Goal: Task Accomplishment & Management: Manage account settings

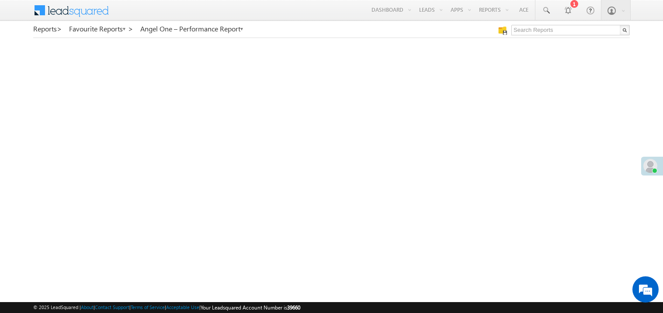
click at [652, 161] on span at bounding box center [650, 166] width 14 height 14
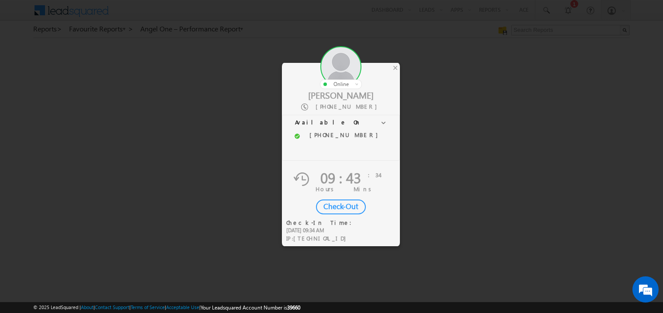
click at [345, 200] on div "Check-Out" at bounding box center [341, 207] width 50 height 15
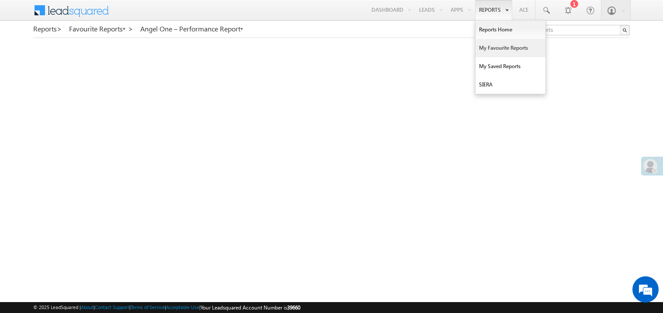
click at [487, 49] on link "My Favourite Reports" at bounding box center [511, 48] width 70 height 18
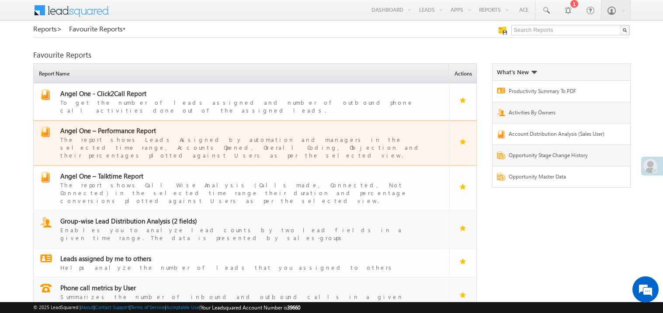
click at [123, 127] on span "Angel One – Performance Report" at bounding box center [108, 130] width 96 height 9
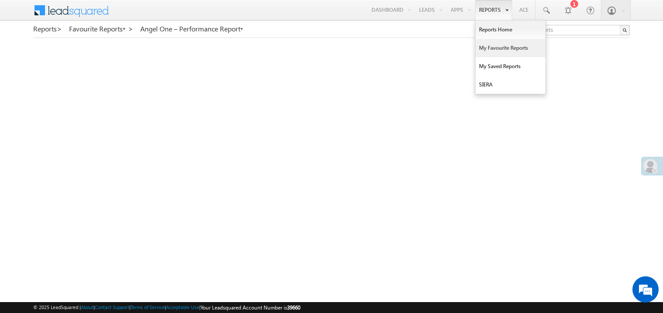
click at [490, 48] on link "My Favourite Reports" at bounding box center [511, 48] width 70 height 18
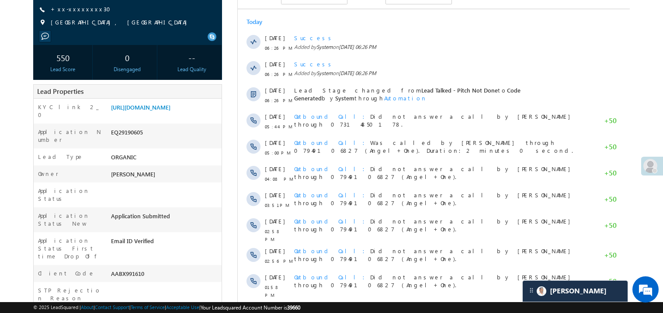
scroll to position [122, 0]
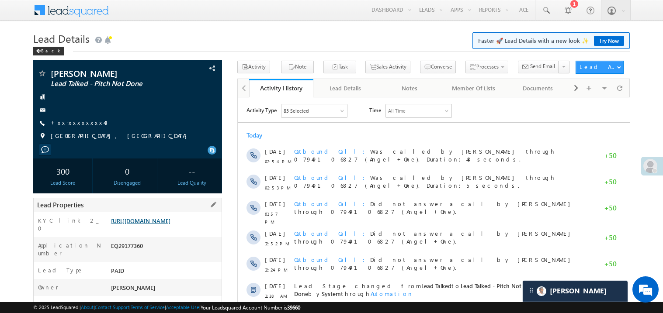
click at [156, 225] on link "https://angelbroking1-pk3em7sa.customui-test.leadsquared.com?leadId=a0940899-9f…" at bounding box center [140, 220] width 59 height 7
click at [79, 124] on link "+xx-xxxxxxxx43" at bounding box center [79, 122] width 57 height 7
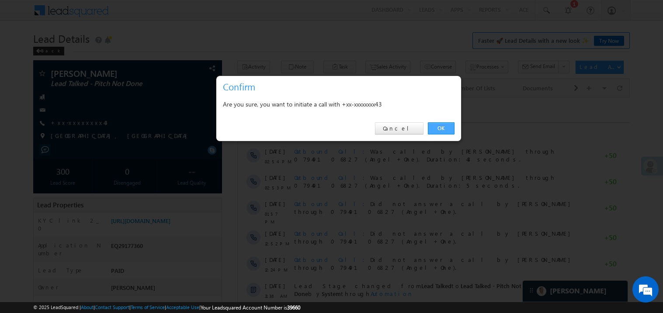
click at [435, 129] on link "OK" at bounding box center [441, 128] width 27 height 12
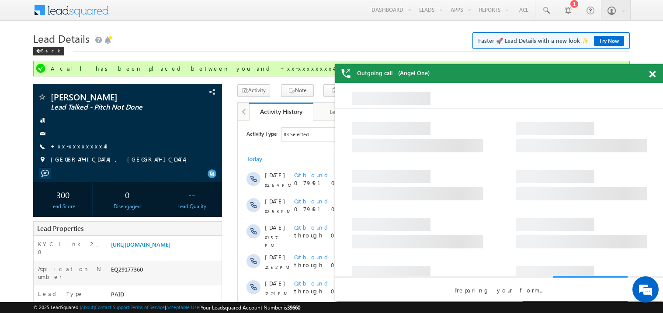
click at [653, 75] on span at bounding box center [652, 74] width 7 height 7
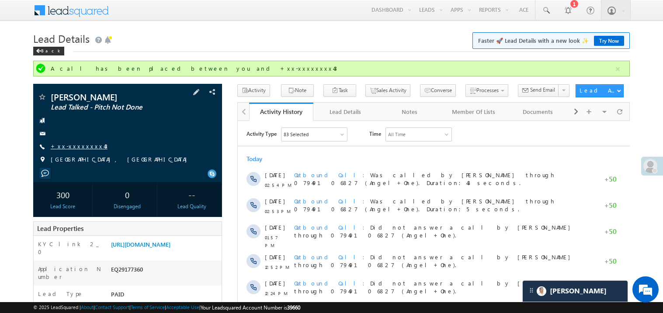
click at [81, 147] on link "+xx-xxxxxxxx43" at bounding box center [79, 145] width 57 height 7
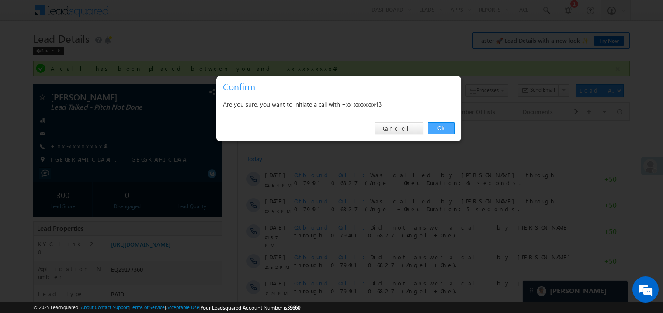
click at [441, 125] on link "OK" at bounding box center [441, 128] width 27 height 12
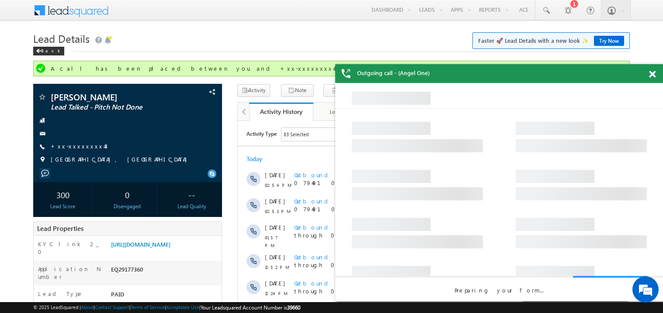
click at [652, 75] on span at bounding box center [652, 74] width 7 height 7
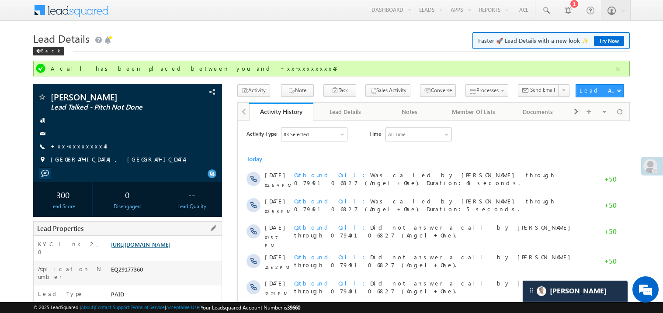
click at [166, 248] on link "https://angelbroking1-pk3em7sa.customui-test.leadsquared.com?leadId=a0940899-9f…" at bounding box center [140, 244] width 59 height 7
click at [186, 43] on h1 "Lead Details Faster 🚀 Lead Details with a new look ✨ Try Now" at bounding box center [331, 37] width 597 height 17
click at [199, 40] on h1 "Lead Details Faster 🚀 Lead Details with a new look ✨ Try Now" at bounding box center [331, 37] width 597 height 17
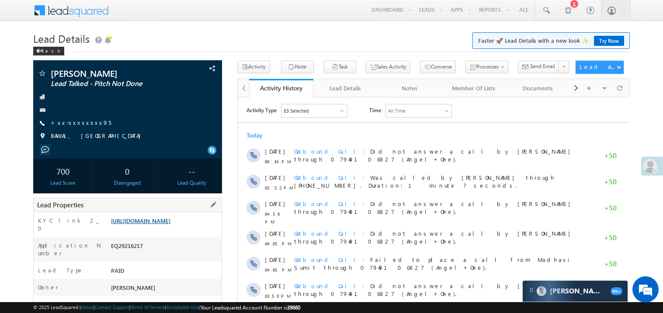
click at [160, 225] on link "https://angelbroking1-pk3em7sa.customui-test.leadsquared.com?leadId=ac11a231-59…" at bounding box center [140, 220] width 59 height 7
click at [77, 122] on link "+xx-xxxxxxxx95" at bounding box center [81, 122] width 60 height 7
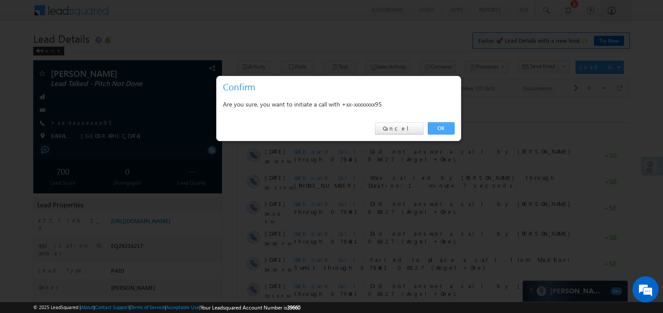
click at [441, 127] on link "OK" at bounding box center [441, 128] width 27 height 12
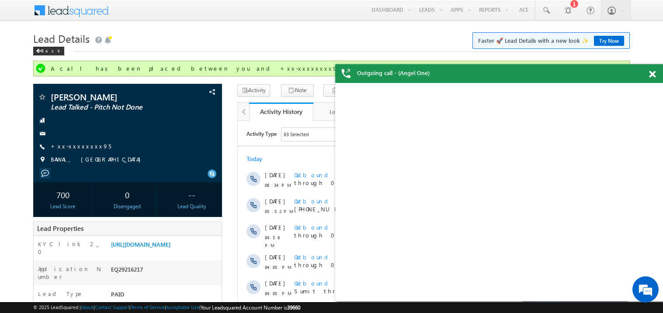
click at [653, 73] on span at bounding box center [652, 74] width 7 height 7
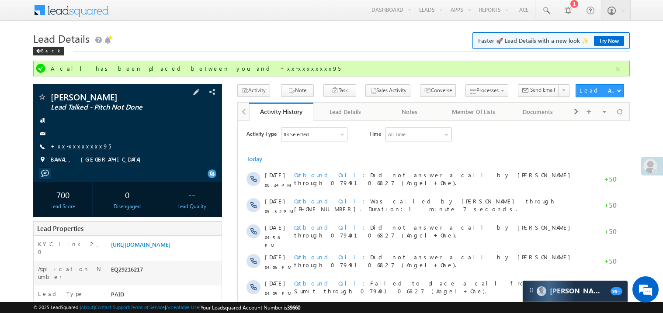
click at [70, 144] on link "+xx-xxxxxxxx95" at bounding box center [81, 145] width 60 height 7
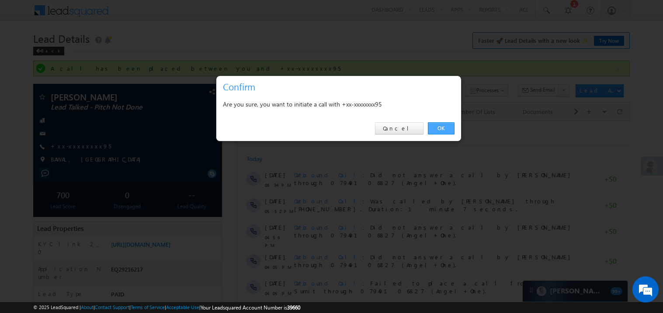
click at [439, 126] on link "OK" at bounding box center [441, 128] width 27 height 12
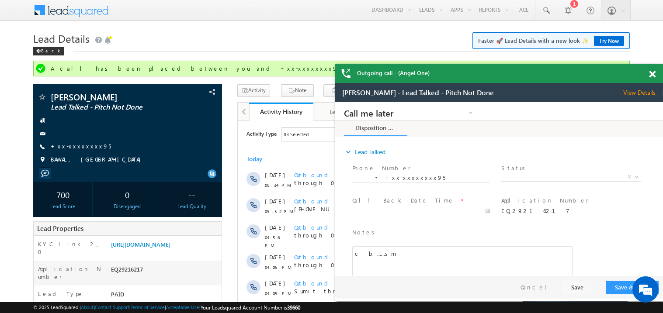
click at [654, 75] on span at bounding box center [652, 74] width 7 height 7
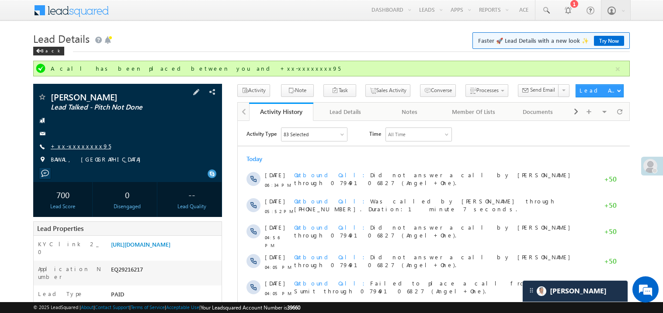
click at [76, 147] on link "+xx-xxxxxxxx95" at bounding box center [81, 145] width 60 height 7
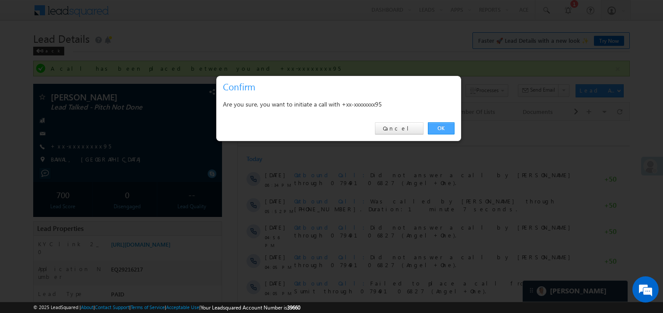
click at [441, 127] on link "OK" at bounding box center [441, 128] width 27 height 12
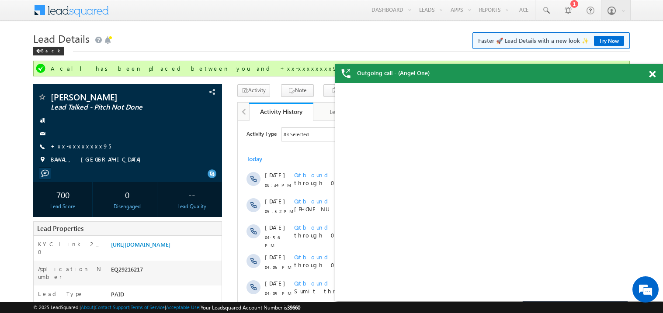
click at [651, 75] on span at bounding box center [652, 74] width 7 height 7
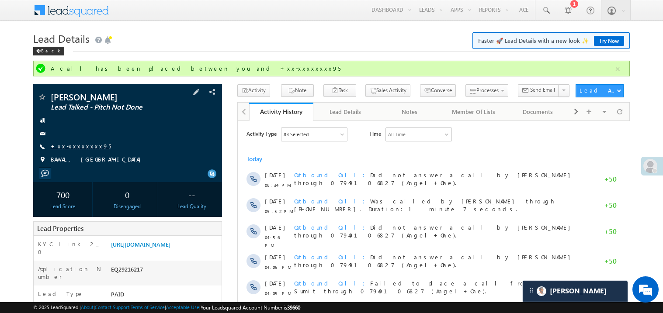
click at [84, 149] on link "+xx-xxxxxxxx95" at bounding box center [81, 145] width 60 height 7
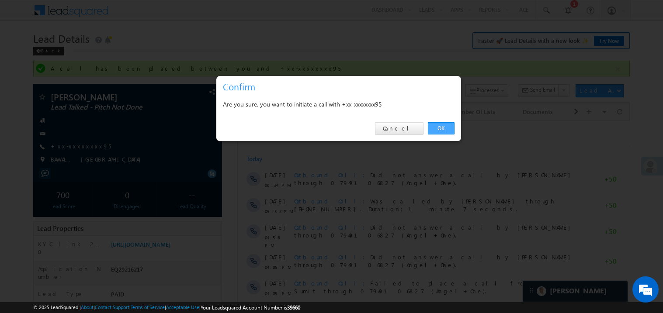
click at [441, 125] on link "OK" at bounding box center [441, 128] width 27 height 12
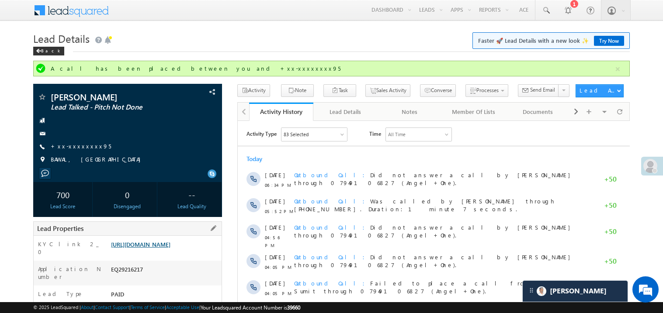
click at [170, 248] on link "https://angelbroking1-pk3em7sa.customui-test.leadsquared.com?leadId=ac11a231-59…" at bounding box center [140, 244] width 59 height 7
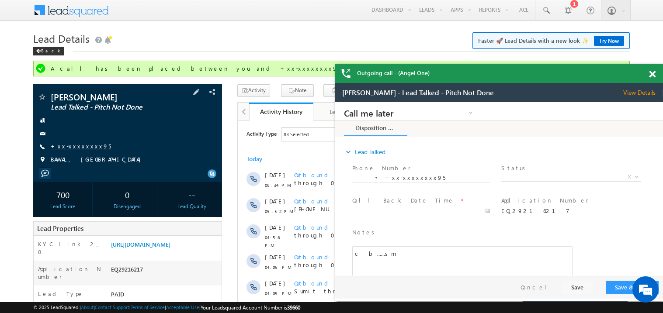
click at [76, 143] on link "+xx-xxxxxxxx95" at bounding box center [81, 145] width 60 height 7
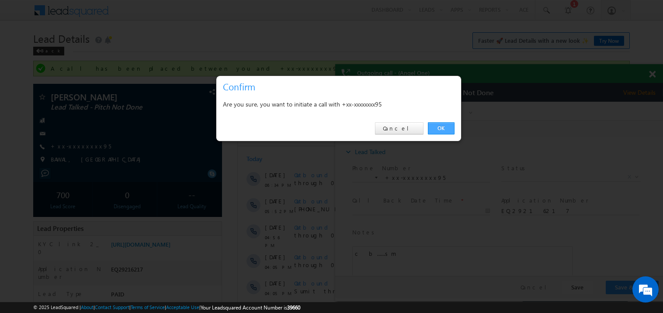
click at [438, 125] on link "OK" at bounding box center [441, 128] width 27 height 12
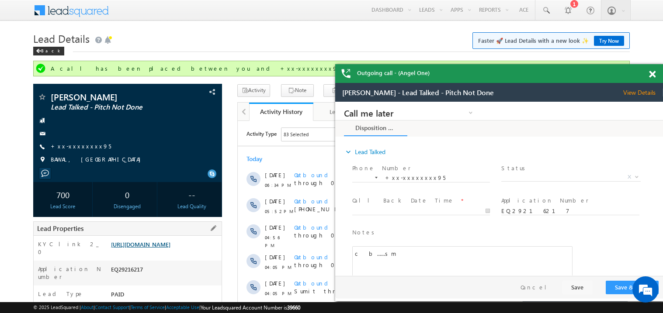
click at [170, 248] on link "https://angelbroking1-pk3em7sa.customui-test.leadsquared.com?leadId=ac11a231-59…" at bounding box center [140, 244] width 59 height 7
click at [86, 144] on link "+xx-xxxxxxxx95" at bounding box center [81, 145] width 60 height 7
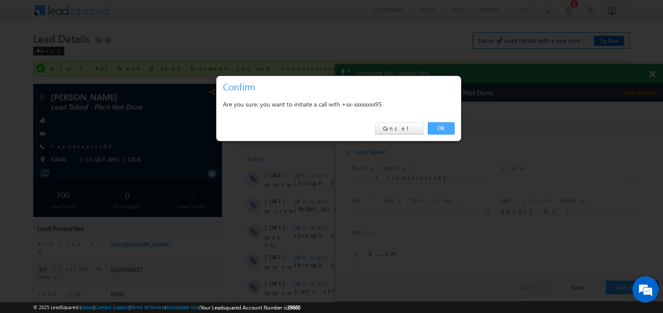
click at [445, 125] on link "OK" at bounding box center [441, 128] width 27 height 12
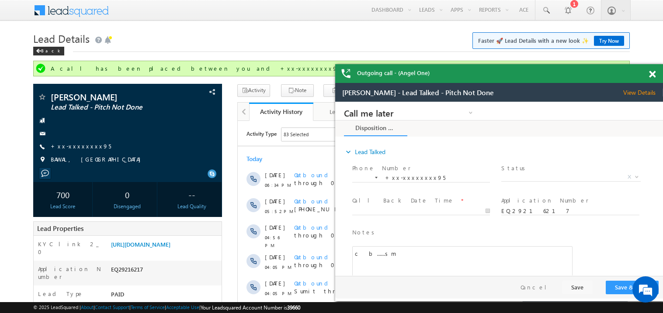
click at [655, 74] on span at bounding box center [652, 74] width 7 height 7
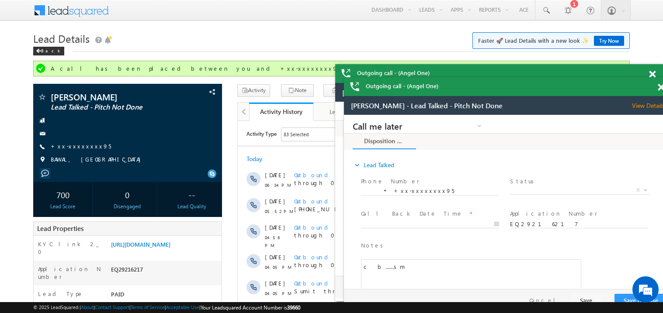
click at [656, 70] on div at bounding box center [657, 72] width 12 height 17
click at [650, 71] on span at bounding box center [652, 74] width 7 height 7
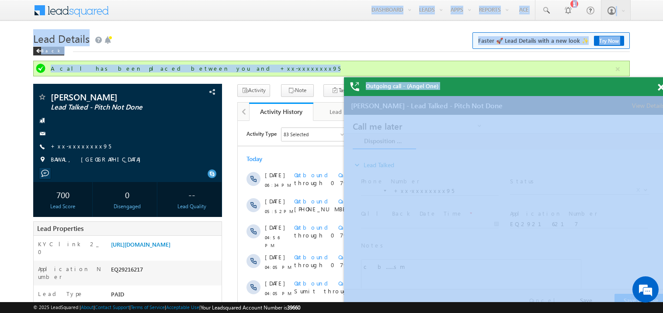
drag, startPoint x: 566, startPoint y: 75, endPoint x: 515, endPoint y: 82, distance: 51.7
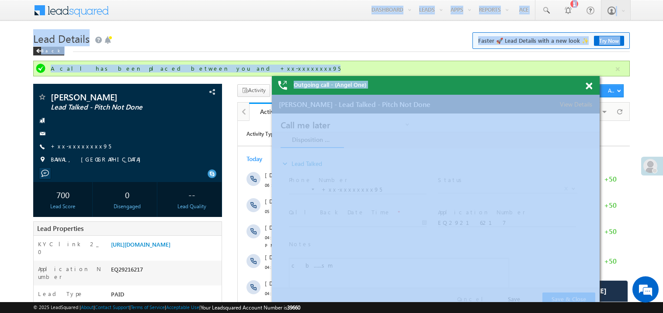
drag, startPoint x: 504, startPoint y: 88, endPoint x: 432, endPoint y: 91, distance: 72.2
click at [432, 91] on div "Outgoing call - (Angel One)" at bounding box center [436, 85] width 328 height 19
click at [592, 86] on span at bounding box center [589, 86] width 7 height 7
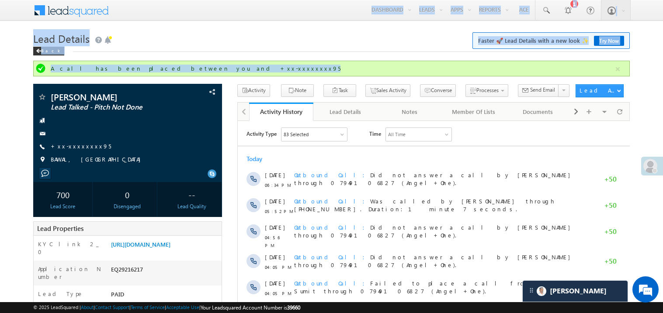
click at [287, 49] on div "Back" at bounding box center [331, 49] width 597 height 6
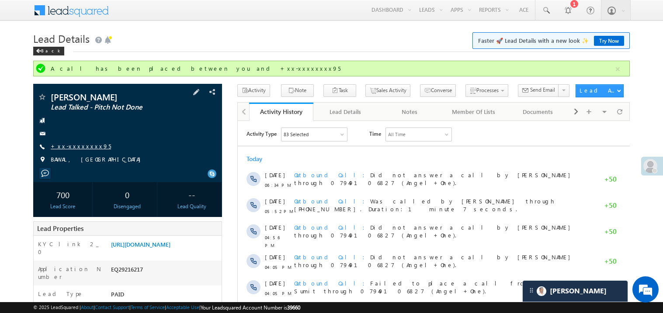
click at [89, 143] on link "+xx-xxxxxxxx95" at bounding box center [81, 145] width 60 height 7
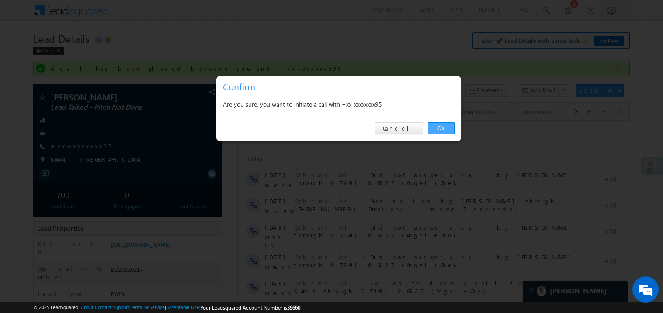
click at [437, 126] on link "OK" at bounding box center [441, 128] width 27 height 12
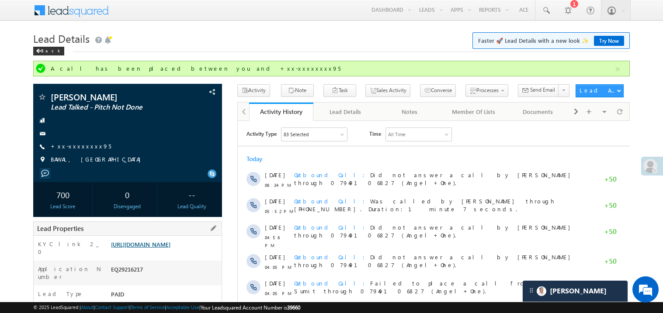
click at [167, 248] on link "https://angelbroking1-pk3em7sa.customui-test.leadsquared.com?leadId=ac11a231-59…" at bounding box center [140, 244] width 59 height 7
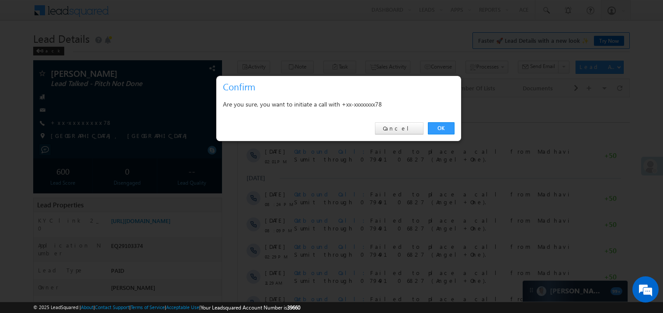
click at [217, 56] on div at bounding box center [331, 156] width 663 height 313
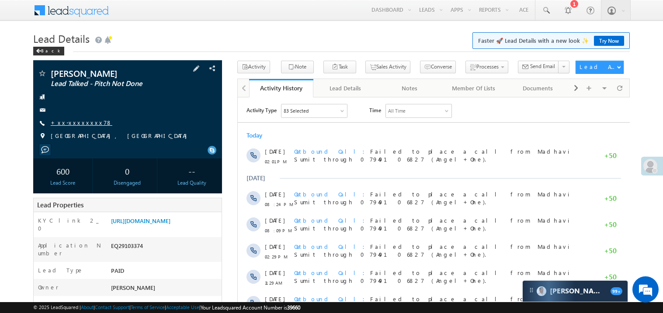
click at [81, 125] on link "+xx-xxxxxxxx78" at bounding box center [82, 122] width 62 height 7
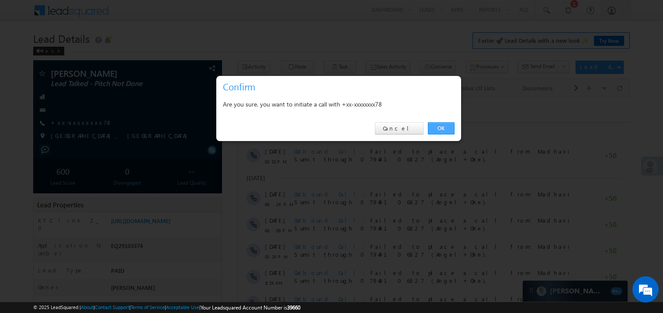
click at [439, 129] on link "OK" at bounding box center [441, 128] width 27 height 12
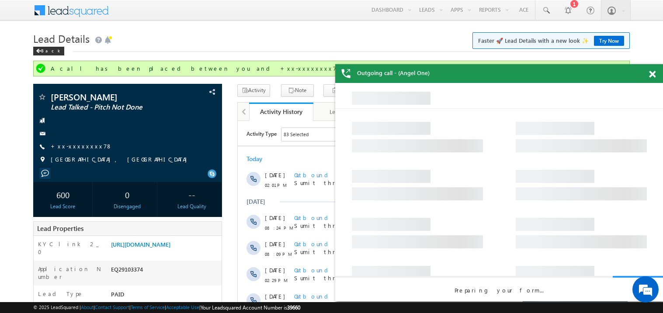
click at [652, 73] on span at bounding box center [652, 74] width 7 height 7
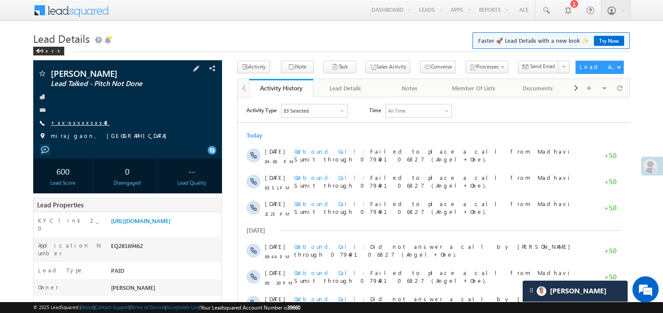
click at [83, 120] on link "+xx-xxxxxxxx48" at bounding box center [80, 122] width 59 height 7
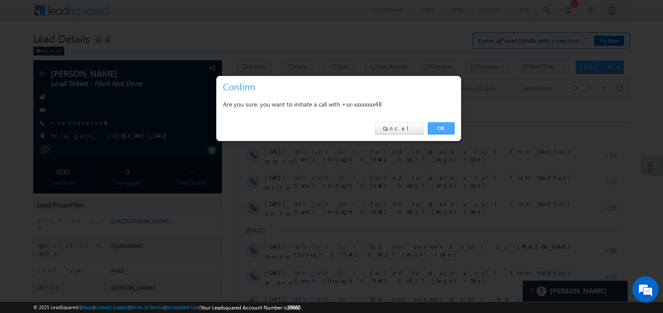
click at [438, 128] on link "OK" at bounding box center [441, 128] width 27 height 12
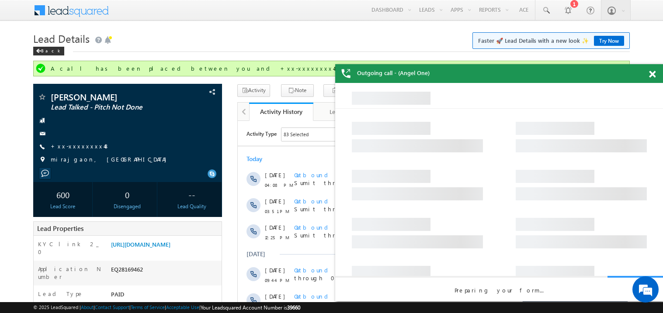
click at [653, 75] on span at bounding box center [652, 74] width 7 height 7
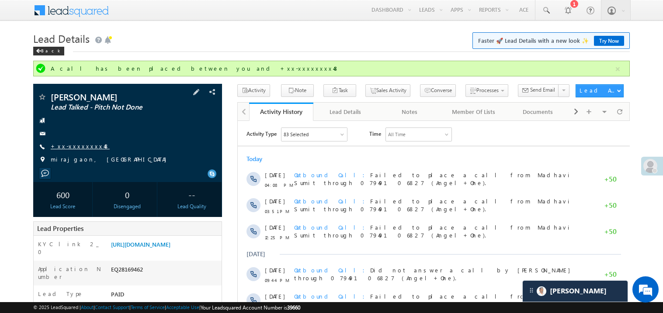
click at [77, 148] on link "+xx-xxxxxxxx48" at bounding box center [80, 145] width 59 height 7
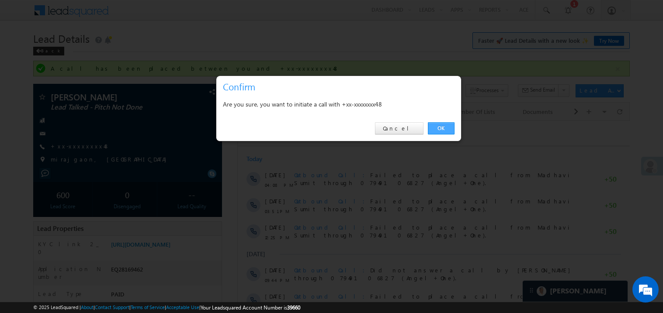
click at [438, 129] on link "OK" at bounding box center [441, 128] width 27 height 12
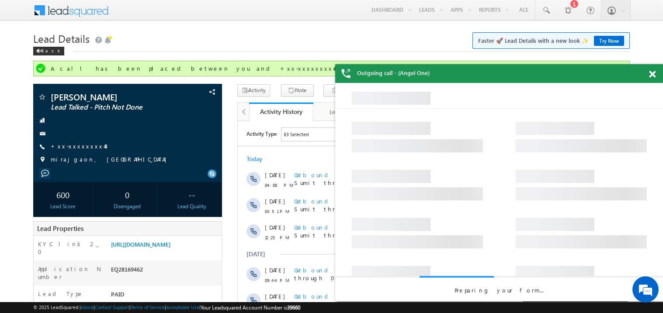
click at [650, 72] on span at bounding box center [652, 74] width 7 height 7
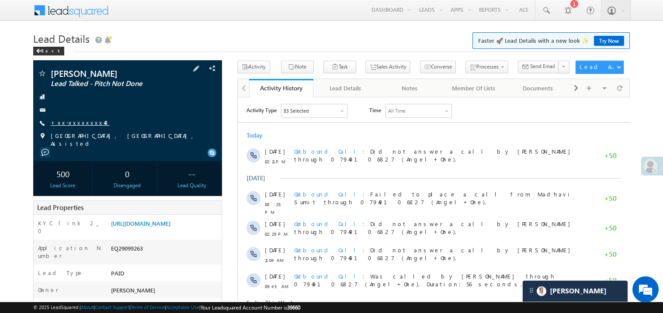
click at [71, 122] on link "+xx-xxxxxxxx48" at bounding box center [80, 122] width 59 height 7
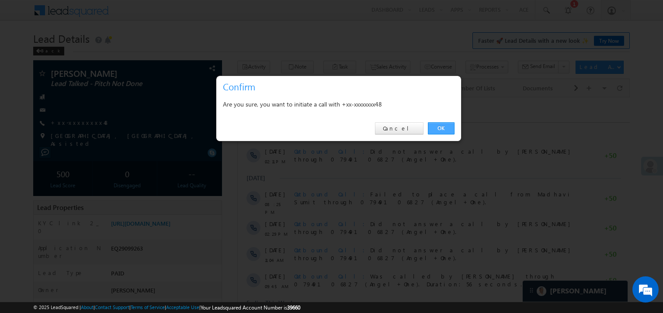
click at [440, 126] on link "OK" at bounding box center [441, 128] width 27 height 12
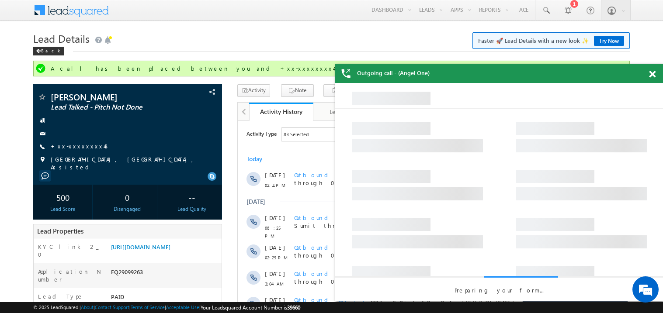
click at [654, 75] on span at bounding box center [652, 74] width 7 height 7
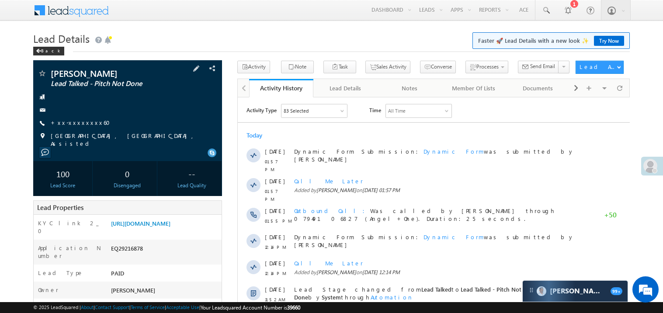
click at [222, 158] on div "[PERSON_NAME] Lead Talked - Pitch Not Done" at bounding box center [127, 110] width 189 height 101
click at [76, 125] on link "+xx-xxxxxxxx60" at bounding box center [83, 122] width 65 height 7
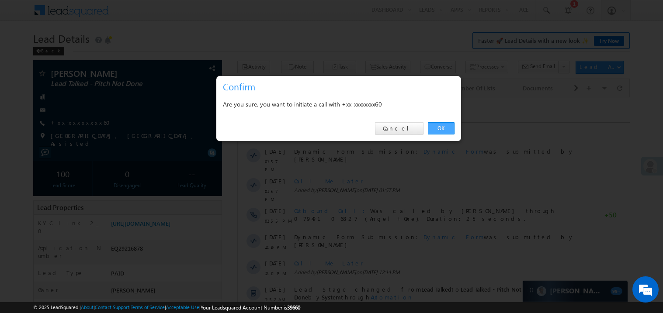
click at [434, 129] on link "OK" at bounding box center [441, 128] width 27 height 12
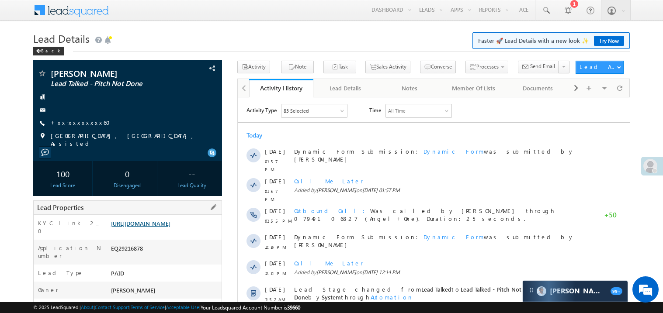
click at [166, 223] on link "[URL][DOMAIN_NAME]" at bounding box center [140, 223] width 59 height 7
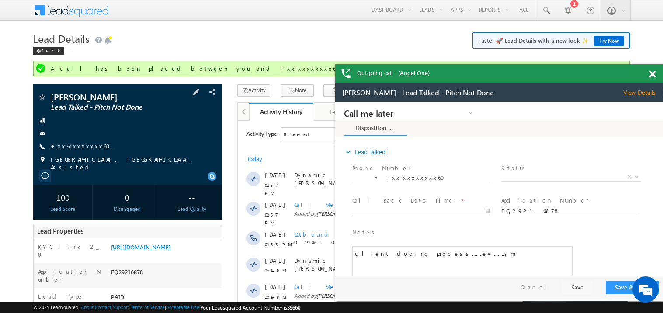
click at [80, 147] on link "+xx-xxxxxxxx60" at bounding box center [83, 145] width 65 height 7
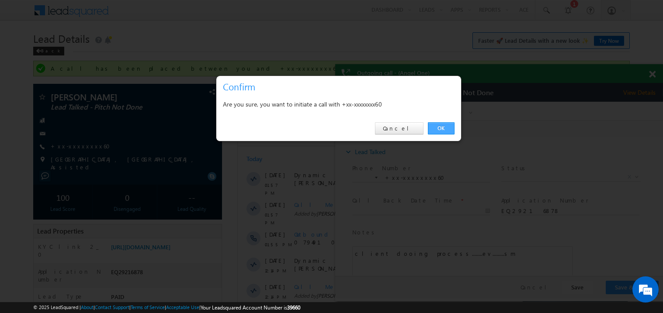
click at [443, 127] on link "OK" at bounding box center [441, 128] width 27 height 12
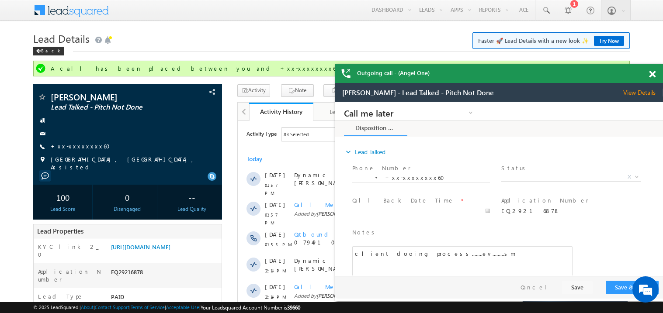
click at [655, 73] on span at bounding box center [652, 74] width 7 height 7
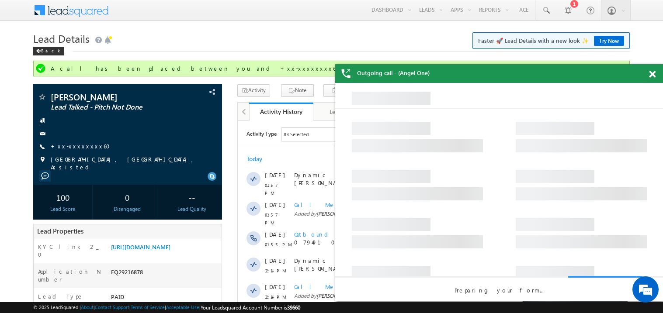
click at [657, 77] on div at bounding box center [657, 72] width 12 height 17
click at [653, 74] on span at bounding box center [652, 74] width 7 height 7
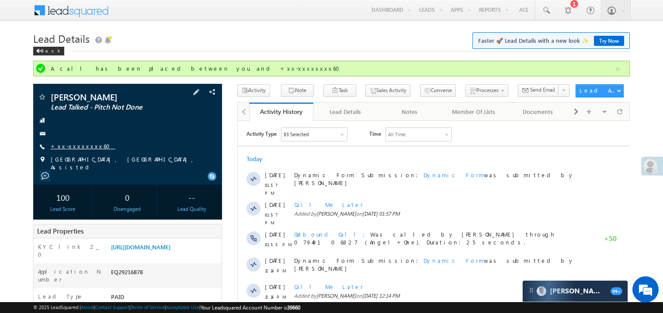
click at [80, 148] on link "+xx-xxxxxxxx60" at bounding box center [83, 145] width 65 height 7
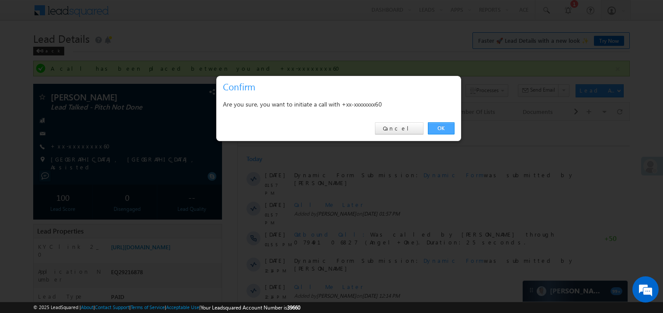
click at [438, 125] on link "OK" at bounding box center [441, 128] width 27 height 12
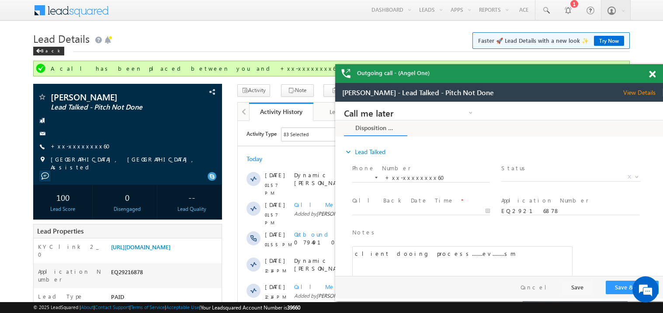
click at [655, 74] on span at bounding box center [652, 74] width 7 height 7
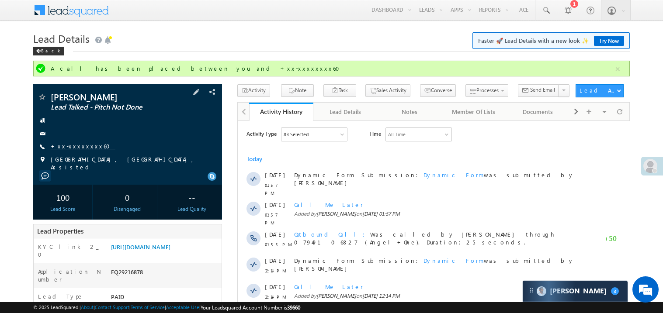
click at [79, 144] on link "+xx-xxxxxxxx60" at bounding box center [83, 145] width 65 height 7
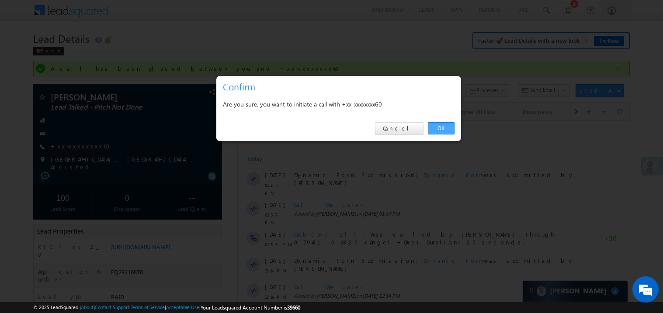
click at [435, 127] on link "OK" at bounding box center [441, 128] width 27 height 12
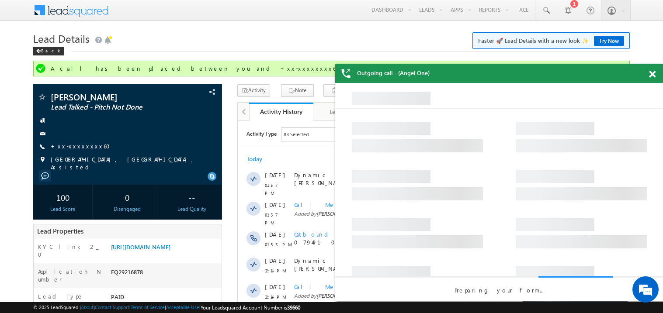
click at [653, 75] on span at bounding box center [652, 74] width 7 height 7
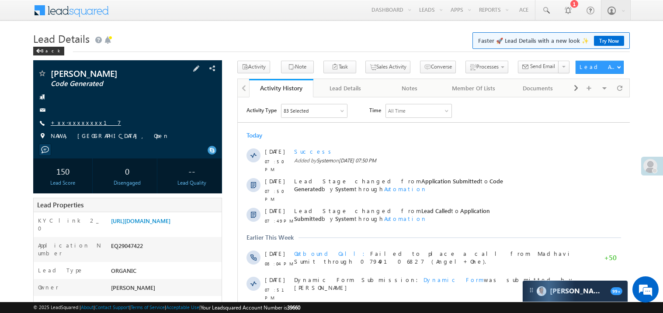
click at [78, 124] on link "+xx-xxxxxxxx17" at bounding box center [86, 122] width 70 height 7
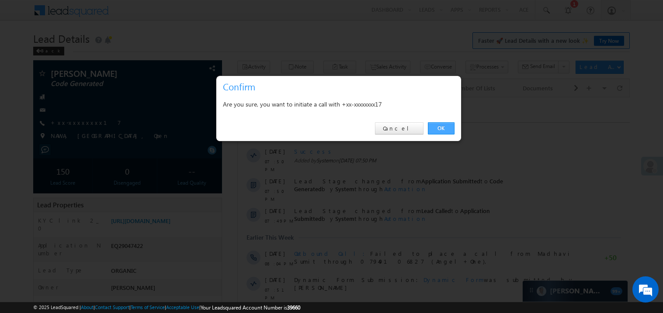
click at [443, 128] on link "OK" at bounding box center [441, 128] width 27 height 12
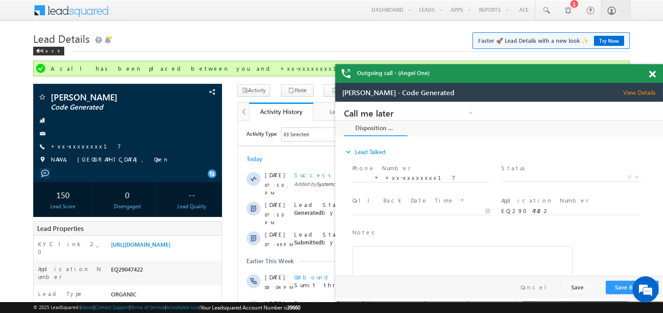
click at [655, 73] on span at bounding box center [652, 74] width 7 height 7
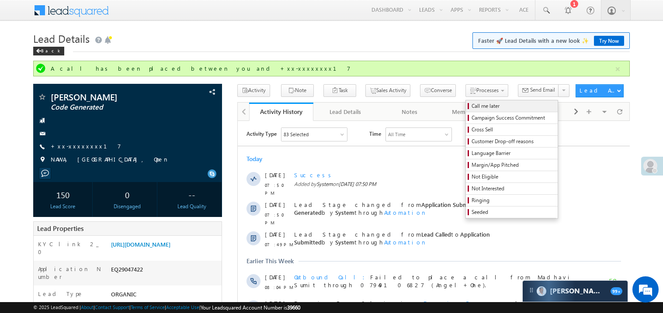
click at [472, 106] on span "Call me later" at bounding box center [513, 106] width 83 height 8
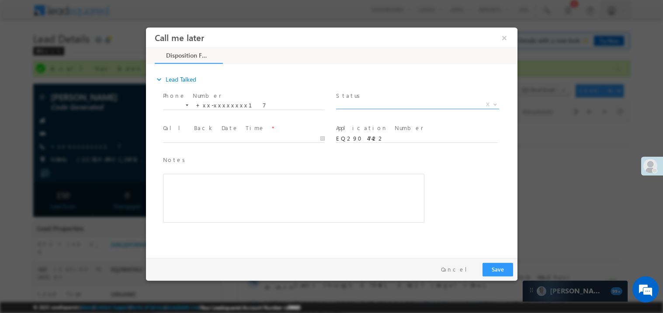
click at [356, 101] on span "X" at bounding box center [417, 104] width 163 height 9
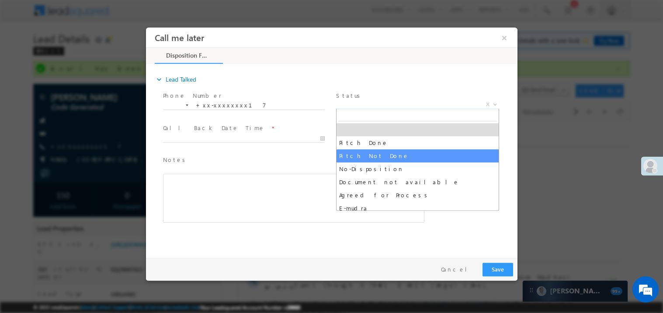
select select "Pitch Not Done"
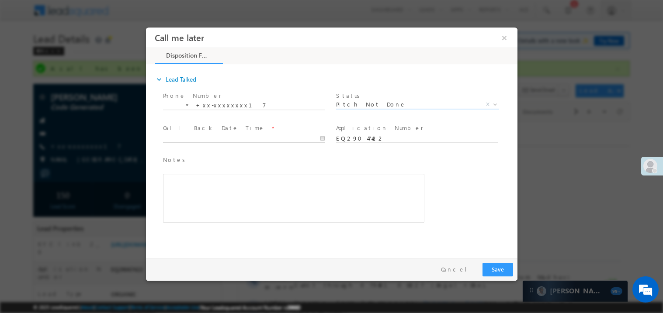
click at [206, 137] on body "Call me later ×" at bounding box center [332, 140] width 372 height 227
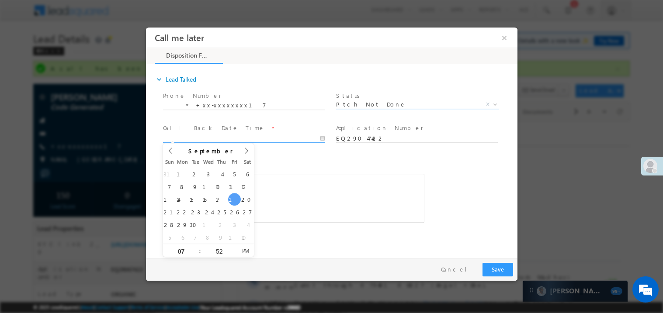
type input "[DATE] 7:52 PM"
click at [338, 167] on div "Notes * Editor toolbars Basic Styles Bold Italic Underline Paragraph Insert/Rem…" at bounding box center [293, 189] width 261 height 68
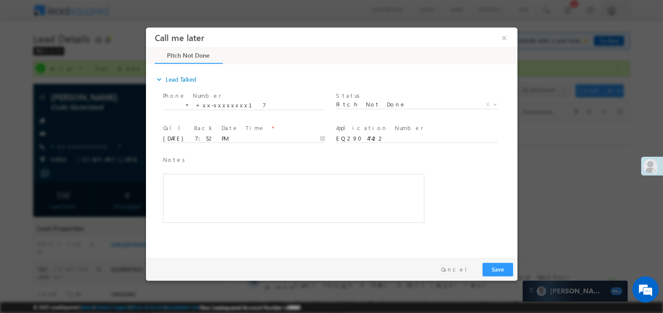
click at [305, 210] on div "Rich Text Editor, 40788eee-0fb2-11ec-a811-0adc8a9d82c2__tab1__section1__Notes__…" at bounding box center [293, 198] width 261 height 49
click at [495, 269] on button "Save" at bounding box center [497, 270] width 31 height 14
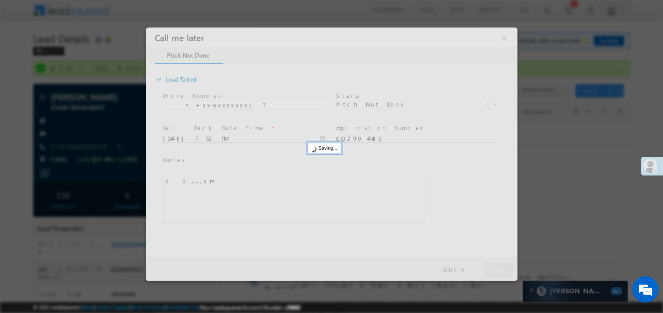
click at [495, 269] on div at bounding box center [332, 154] width 372 height 254
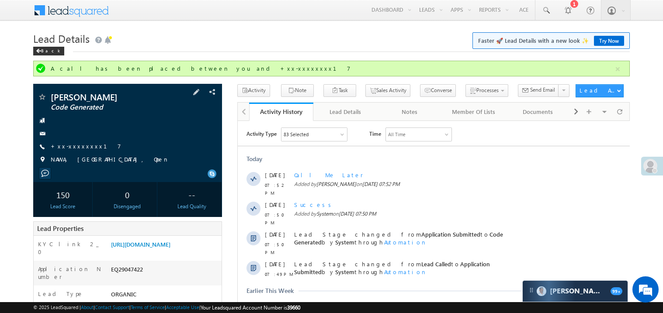
click at [75, 152] on div "[PERSON_NAME] Code Generated +xx-xxxxxxxx17" at bounding box center [128, 131] width 180 height 76
click at [83, 142] on div "[PERSON_NAME] Code Generated +xx-xxxxxxxx17" at bounding box center [128, 131] width 180 height 76
click at [81, 148] on link "+xx-xxxxxxxx17" at bounding box center [86, 145] width 70 height 7
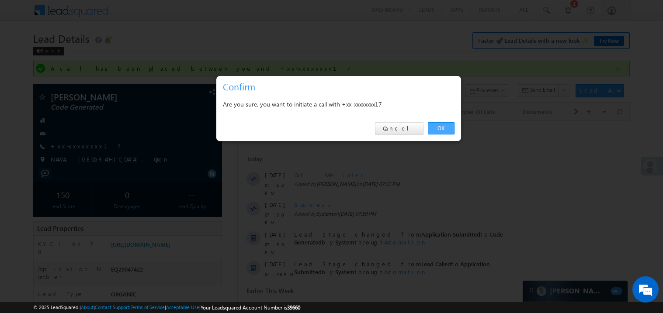
click at [442, 126] on link "OK" at bounding box center [441, 128] width 27 height 12
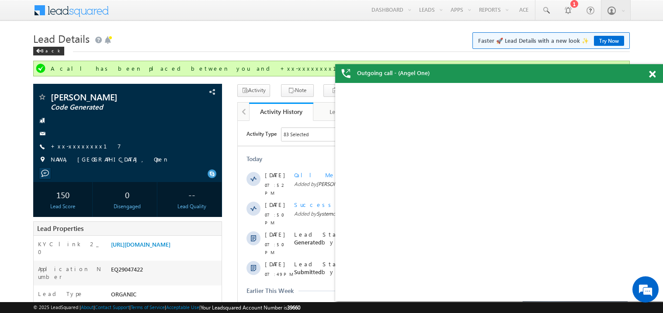
click at [652, 73] on span at bounding box center [652, 74] width 7 height 7
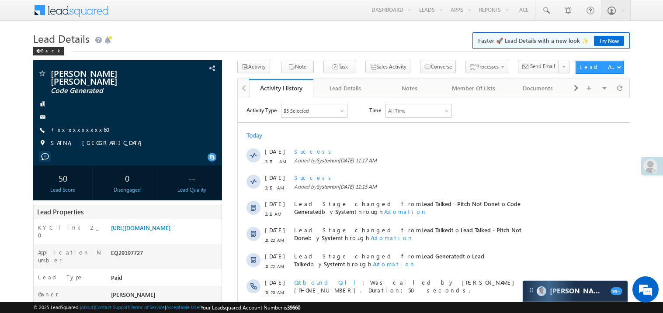
click at [87, 126] on link "+xx-xxxxxxxx60" at bounding box center [83, 129] width 65 height 7
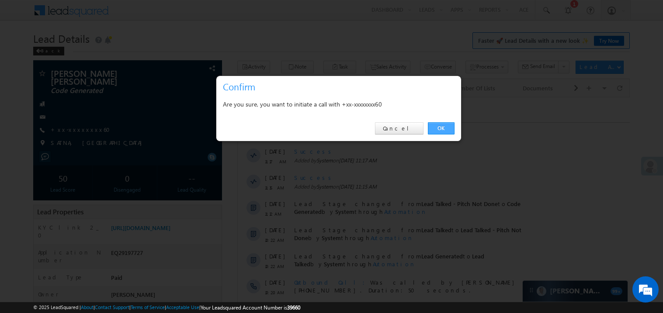
click at [437, 126] on link "OK" at bounding box center [441, 128] width 27 height 12
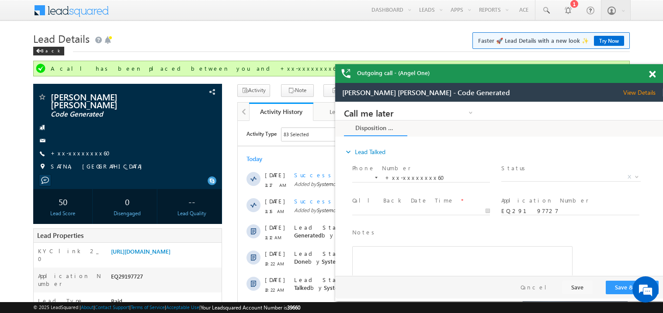
click at [654, 74] on span at bounding box center [652, 74] width 7 height 7
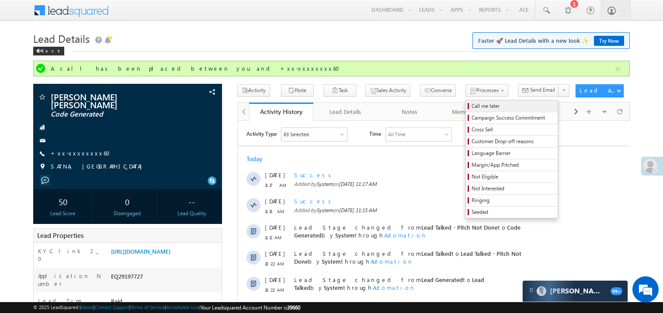
click at [472, 108] on span "Call me later" at bounding box center [513, 106] width 83 height 8
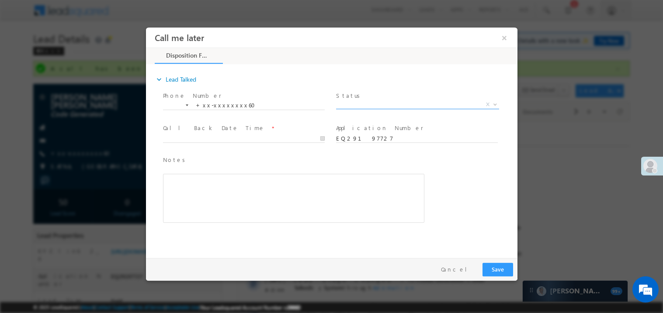
click at [358, 104] on span "X" at bounding box center [417, 104] width 163 height 9
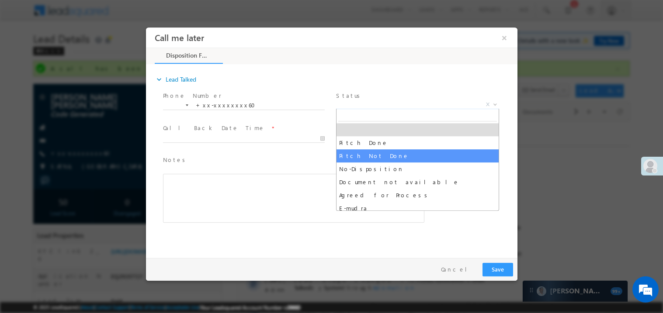
select select "Pitch Not Done"
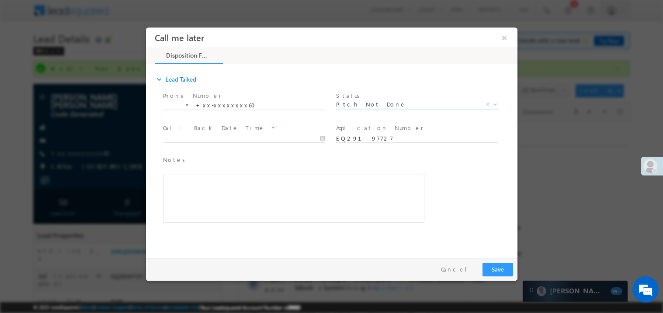
click at [192, 132] on span "Call Back Date Time *" at bounding box center [243, 128] width 161 height 10
click at [185, 139] on body "Call me later ×" at bounding box center [332, 140] width 372 height 227
type input "[DATE] 7:54 PM"
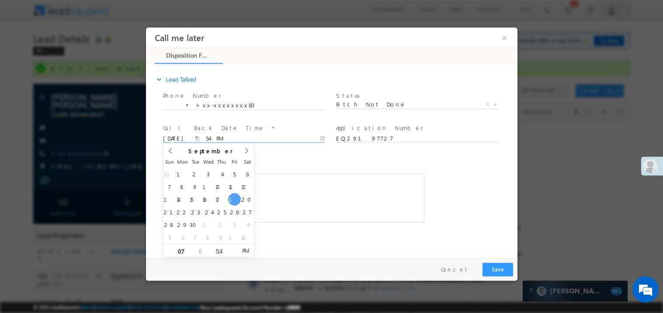
click at [298, 180] on div "Rich Text Editor, 40788eee-0fb2-11ec-a811-0adc8a9d82c2__tab1__section1__Notes__…" at bounding box center [293, 198] width 261 height 49
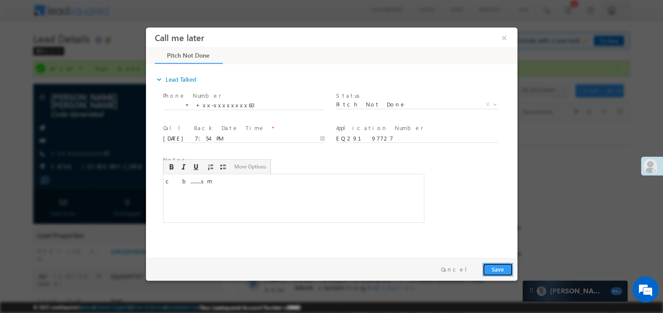
click at [499, 263] on button "Save" at bounding box center [497, 270] width 31 height 14
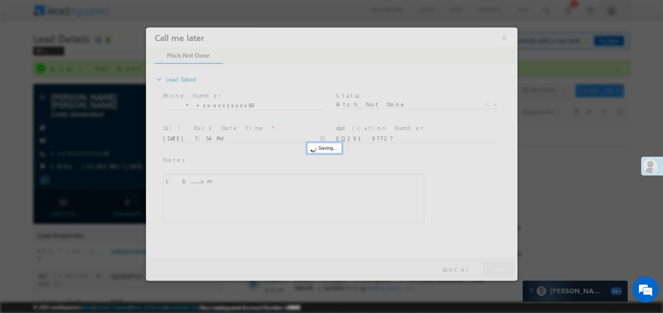
click at [499, 263] on div at bounding box center [332, 154] width 372 height 254
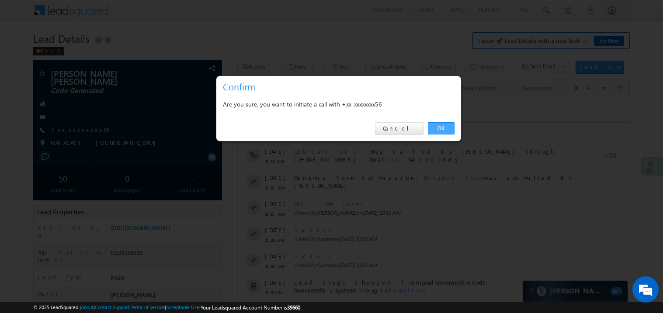
click at [439, 125] on link "OK" at bounding box center [441, 128] width 27 height 12
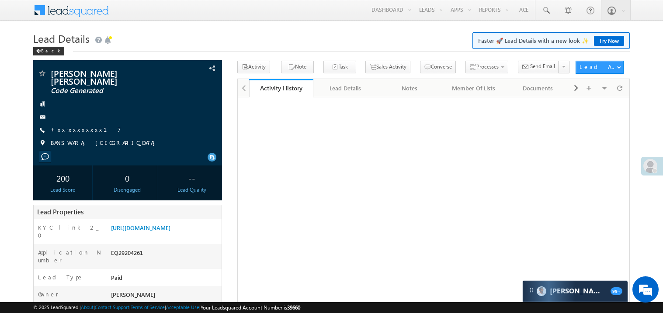
click at [80, 126] on link "+xx-xxxxxxxx17" at bounding box center [86, 129] width 70 height 7
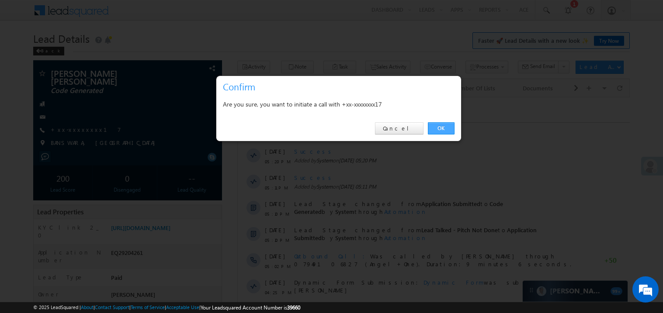
click at [446, 126] on link "OK" at bounding box center [441, 128] width 27 height 12
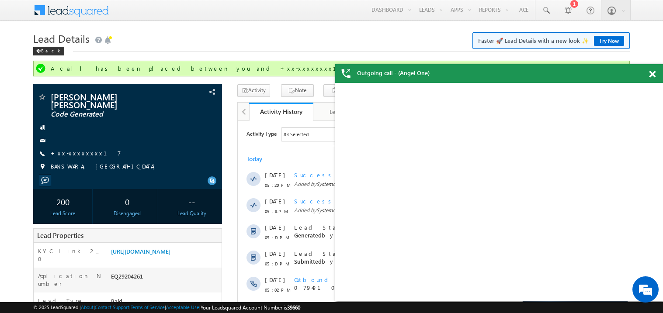
click at [655, 75] on span at bounding box center [652, 74] width 7 height 7
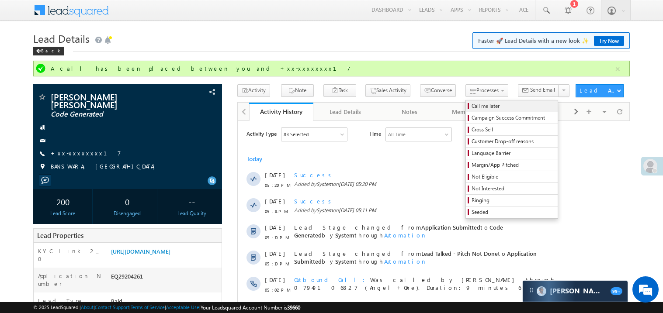
click at [472, 105] on span "Call me later" at bounding box center [513, 106] width 83 height 8
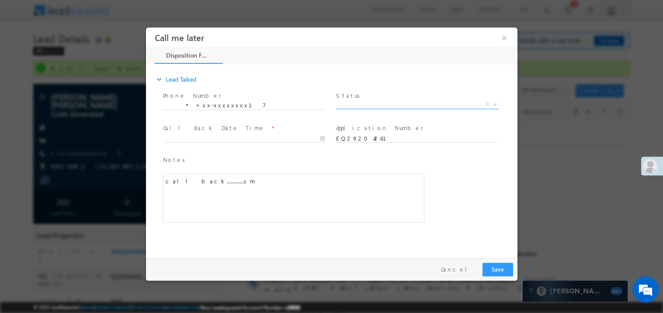
click at [365, 104] on span "X" at bounding box center [417, 104] width 163 height 9
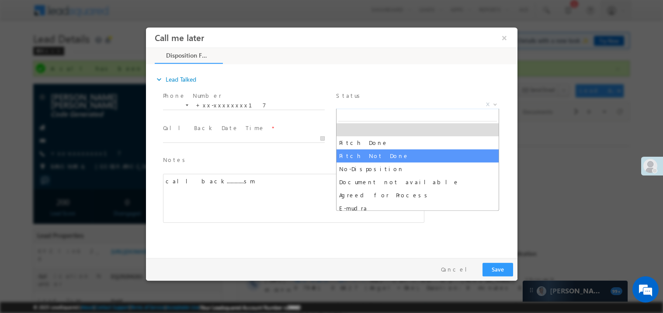
select select "Pitch Not Done"
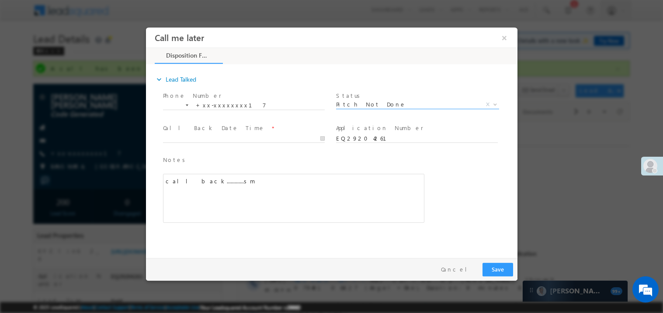
click at [209, 142] on span at bounding box center [243, 147] width 161 height 10
click at [198, 138] on body "Call me later ×" at bounding box center [332, 140] width 372 height 227
type input "09/19/25 7:56 PM"
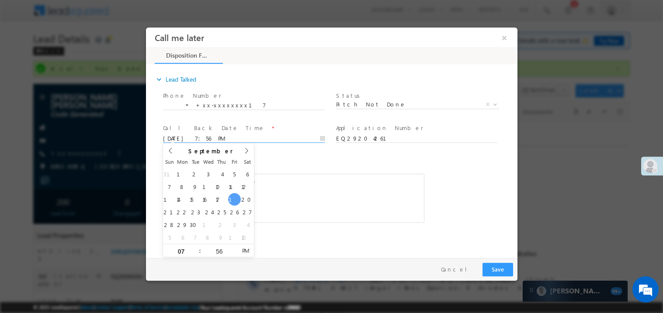
click at [325, 191] on div "call back.............sm" at bounding box center [293, 198] width 261 height 49
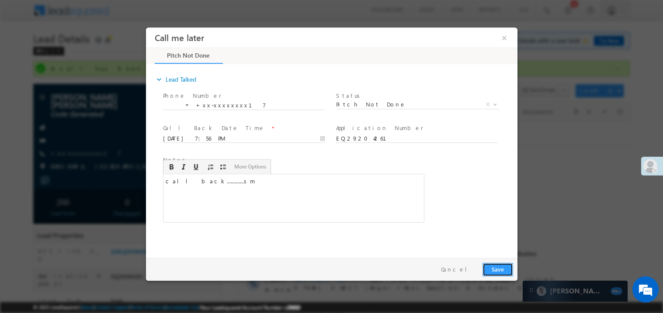
click at [503, 271] on button "Save" at bounding box center [497, 270] width 31 height 14
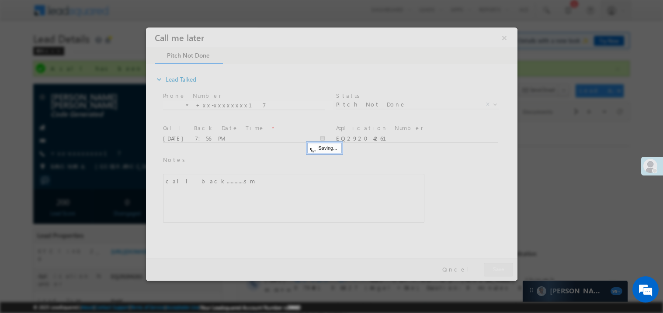
click at [503, 271] on div at bounding box center [332, 154] width 372 height 254
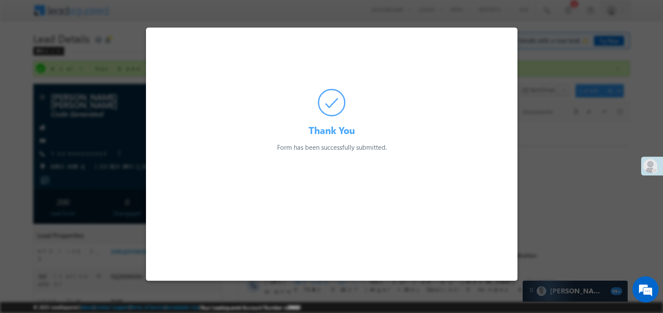
click at [92, 121] on div at bounding box center [331, 156] width 663 height 313
click at [77, 150] on link "+xx-xxxxxxxx17" at bounding box center [86, 152] width 70 height 7
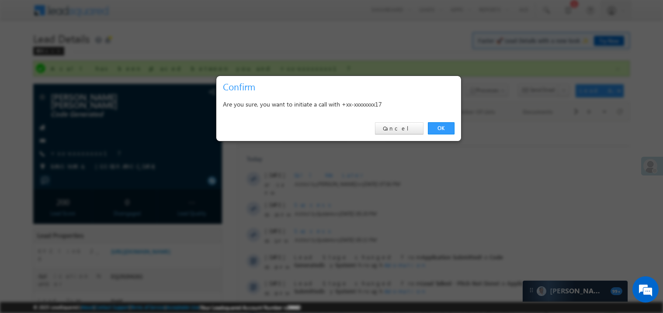
click at [77, 150] on div at bounding box center [331, 156] width 663 height 313
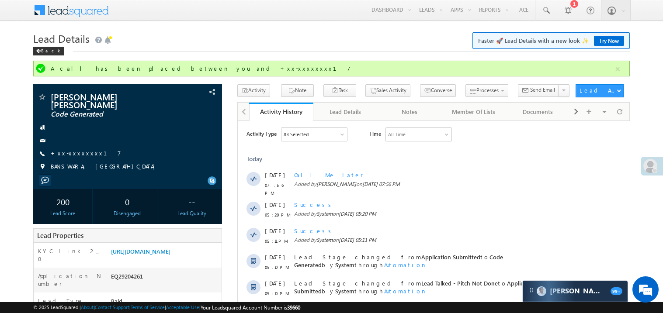
click at [77, 150] on link "+xx-xxxxxxxx17" at bounding box center [86, 152] width 70 height 7
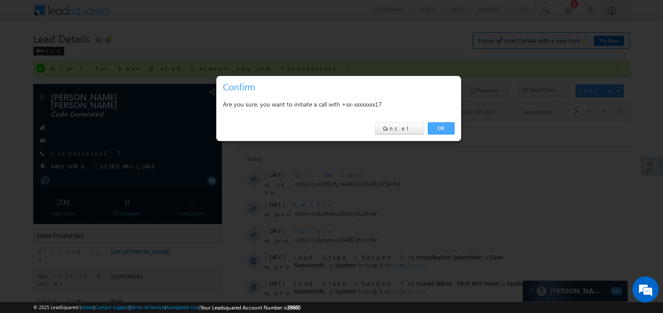
click at [437, 128] on link "OK" at bounding box center [441, 128] width 27 height 12
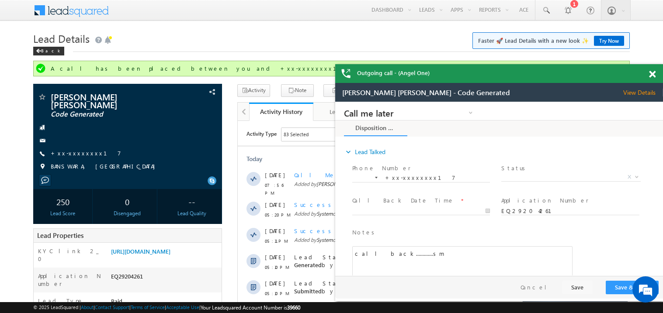
click at [655, 73] on span at bounding box center [652, 74] width 7 height 7
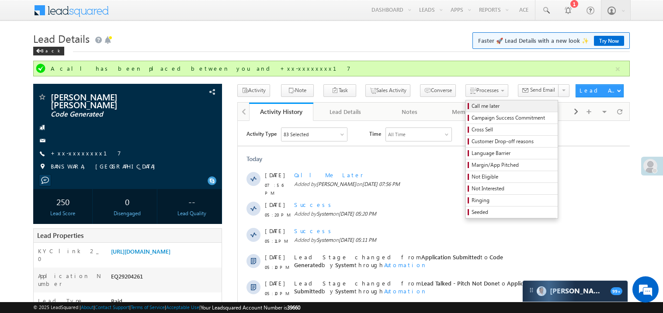
click at [472, 104] on span "Call me later" at bounding box center [513, 106] width 83 height 8
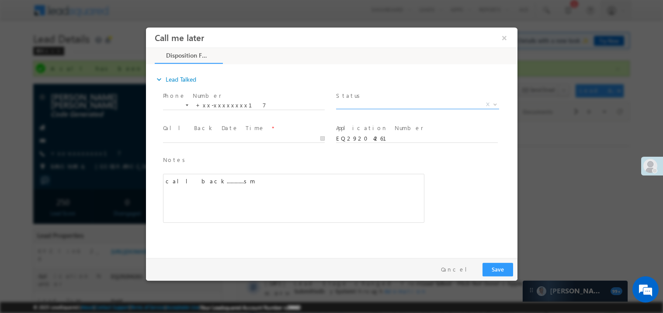
click at [353, 101] on span "X" at bounding box center [417, 104] width 163 height 9
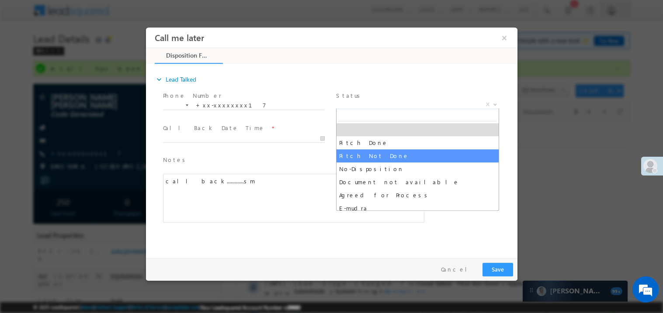
select select "Pitch Not Done"
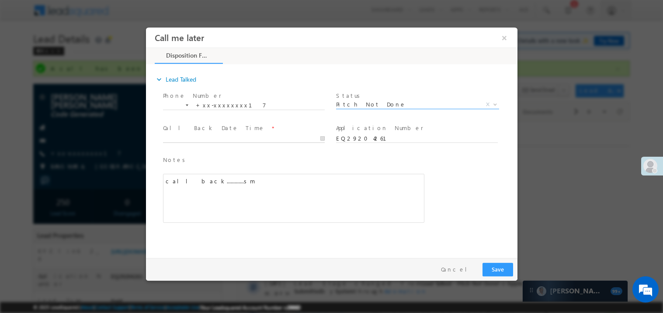
click at [220, 139] on body "Call me later ×" at bounding box center [332, 140] width 372 height 227
type input "09/19/25 7:57 PM"
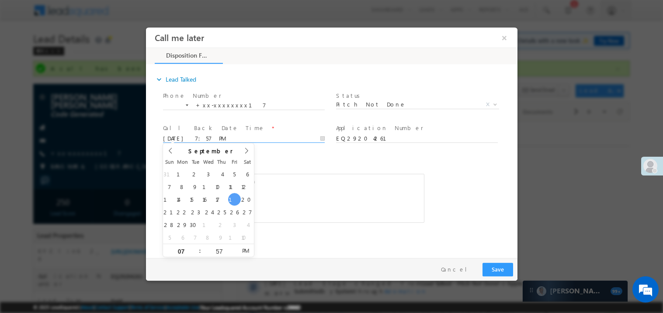
click at [299, 186] on div "call back.............sm" at bounding box center [293, 198] width 261 height 49
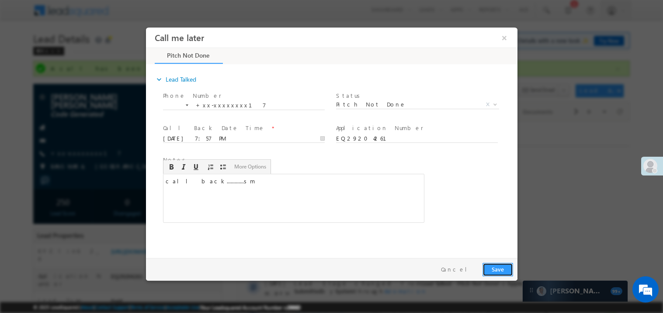
click at [487, 266] on button "Save" at bounding box center [497, 270] width 31 height 14
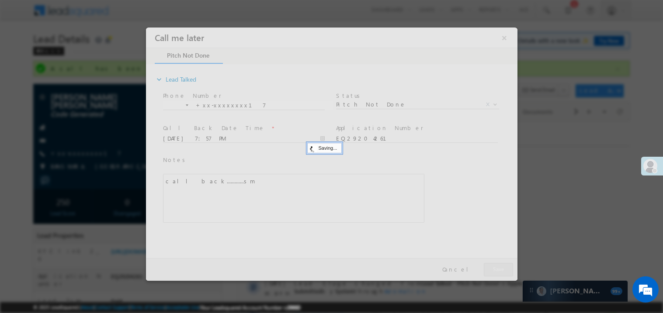
click at [487, 266] on div at bounding box center [332, 154] width 372 height 254
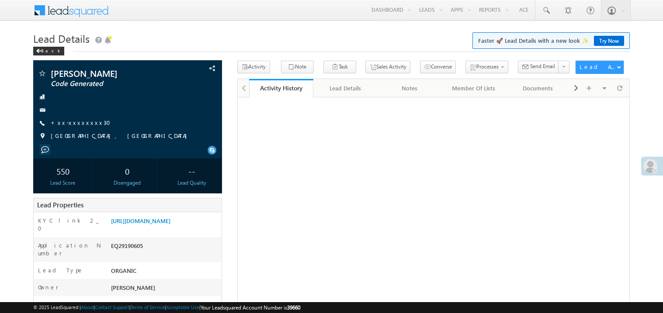
click at [83, 122] on link "+xx-xxxxxxxx30" at bounding box center [83, 122] width 65 height 7
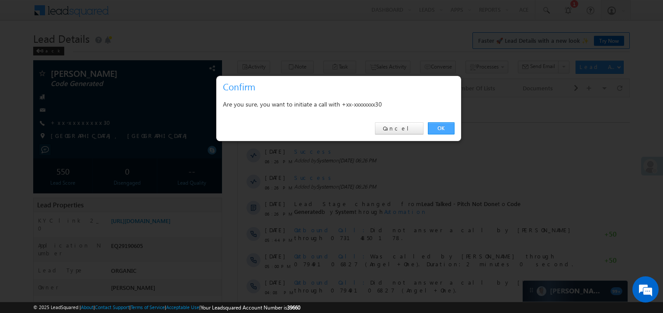
click at [441, 131] on link "OK" at bounding box center [441, 128] width 27 height 12
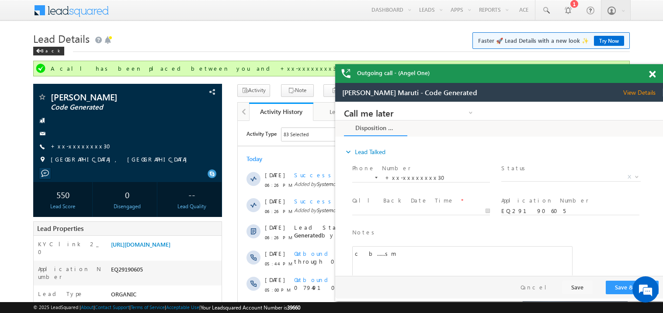
click at [653, 74] on span at bounding box center [652, 74] width 7 height 7
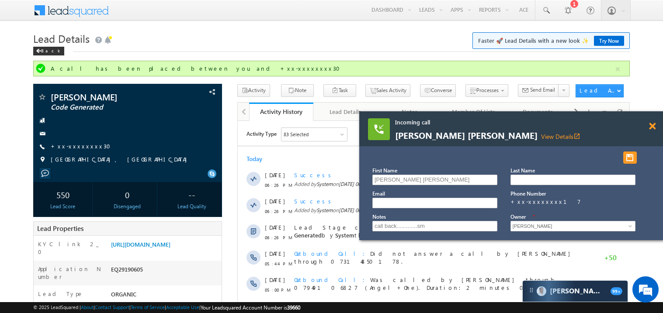
click at [653, 124] on span at bounding box center [652, 126] width 7 height 7
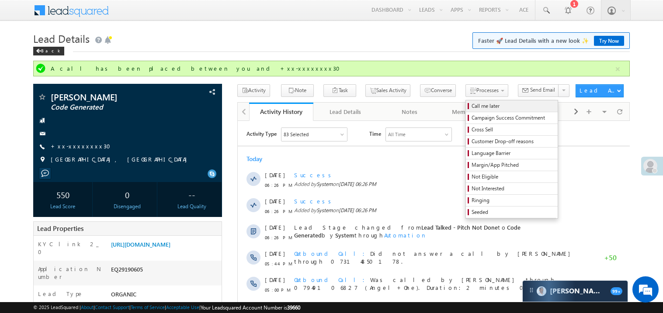
click at [472, 109] on span "Call me later" at bounding box center [513, 106] width 83 height 8
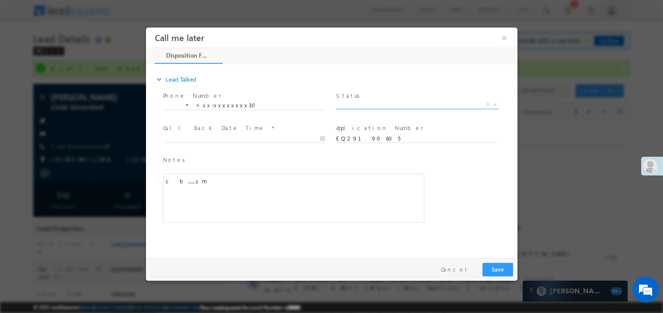
click at [357, 105] on span "X" at bounding box center [417, 104] width 163 height 9
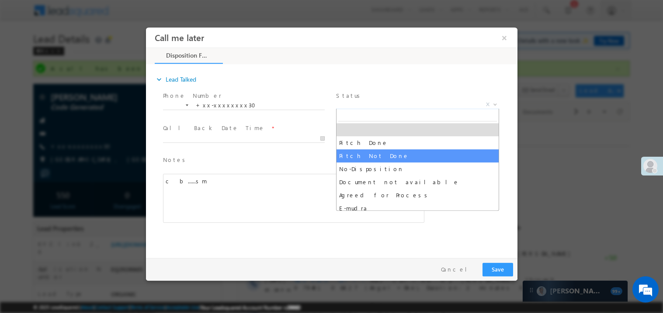
select select "Pitch Not Done"
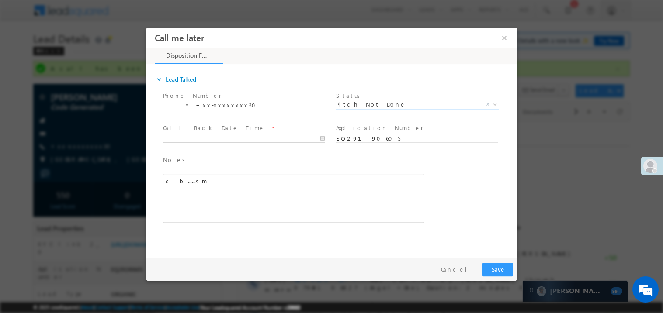
click at [217, 134] on input "text" at bounding box center [244, 138] width 162 height 9
type input "09/19/25 7:58 PM"
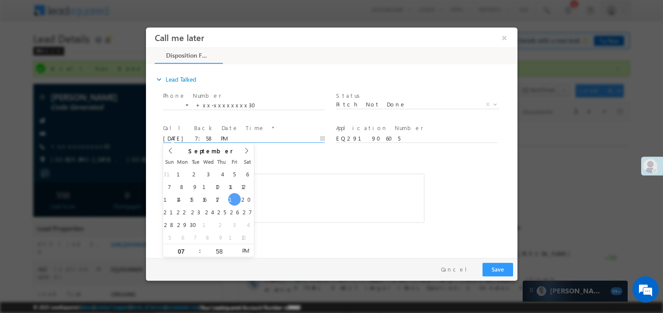
click at [319, 191] on div "c b......sm" at bounding box center [293, 198] width 261 height 49
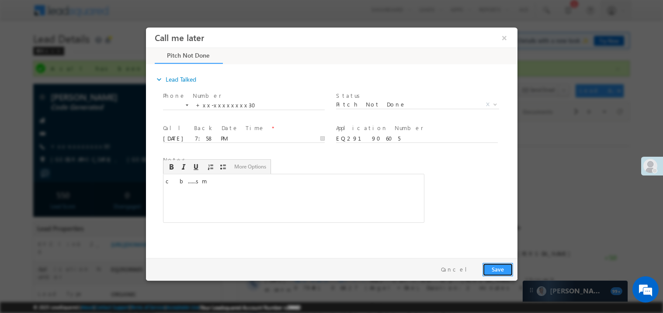
click at [498, 268] on button "Save" at bounding box center [497, 270] width 31 height 14
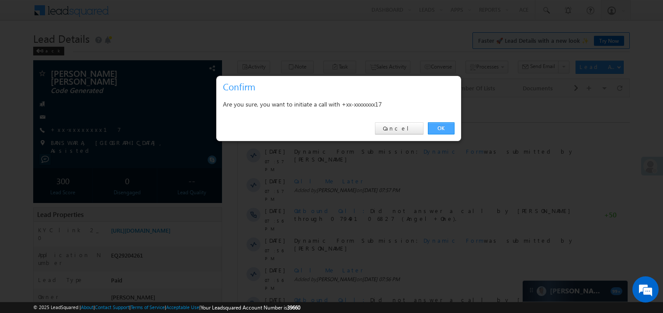
click at [440, 130] on link "OK" at bounding box center [441, 128] width 27 height 12
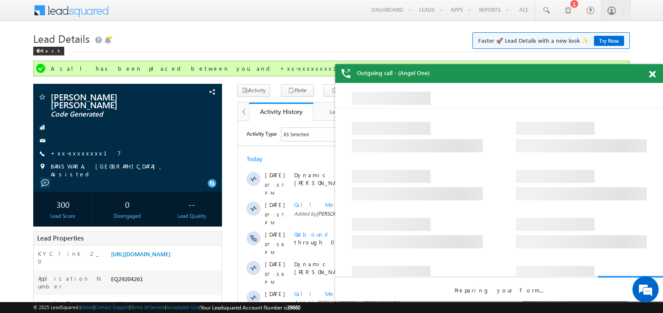
click at [653, 73] on span at bounding box center [652, 74] width 7 height 7
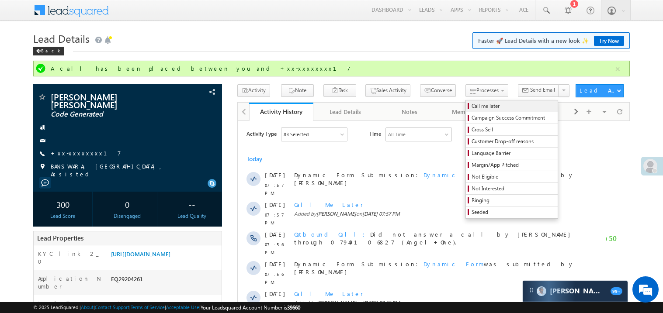
click at [472, 105] on span "Call me later" at bounding box center [513, 106] width 83 height 8
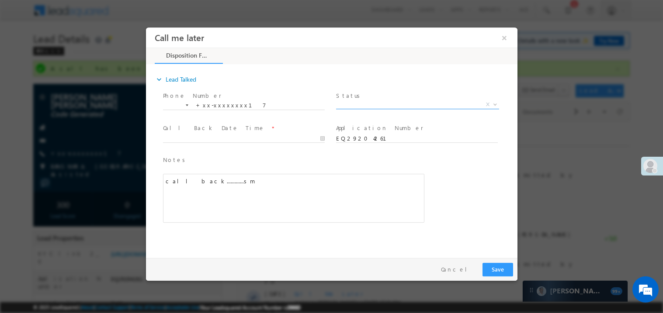
click at [354, 107] on span "X" at bounding box center [417, 104] width 163 height 9
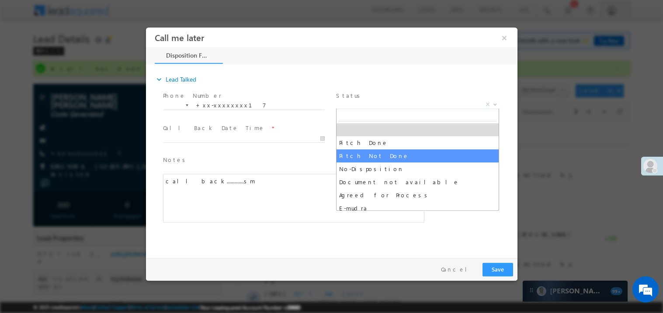
select select "Pitch Not Done"
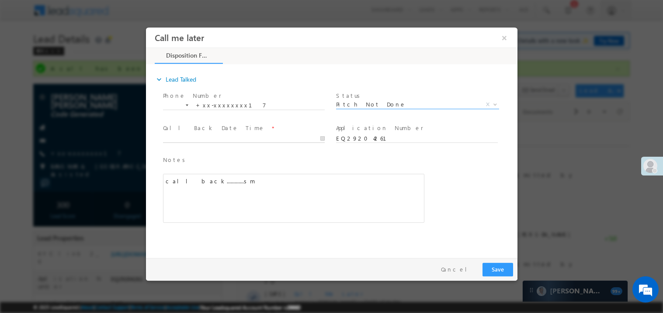
click at [211, 142] on body "Call me later ×" at bounding box center [332, 140] width 372 height 227
type input "[DATE] 7:59 PM"
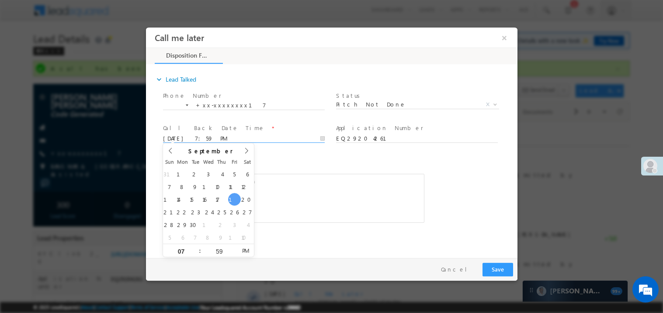
click at [300, 181] on div "call back.............sm" at bounding box center [293, 198] width 261 height 49
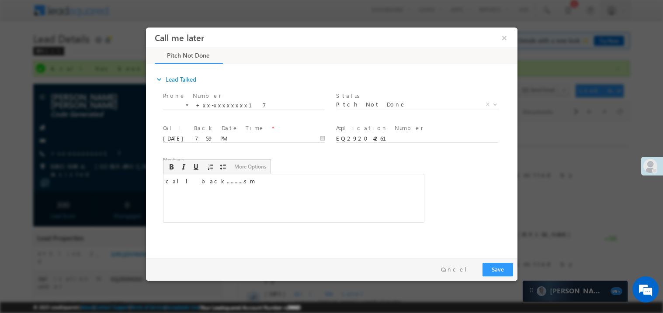
click at [500, 277] on div "Pay & Save Save Cancel" at bounding box center [334, 269] width 376 height 23
click at [495, 260] on div "Pay & Save Save Cancel" at bounding box center [334, 269] width 376 height 23
click at [496, 272] on button "Save" at bounding box center [497, 270] width 31 height 14
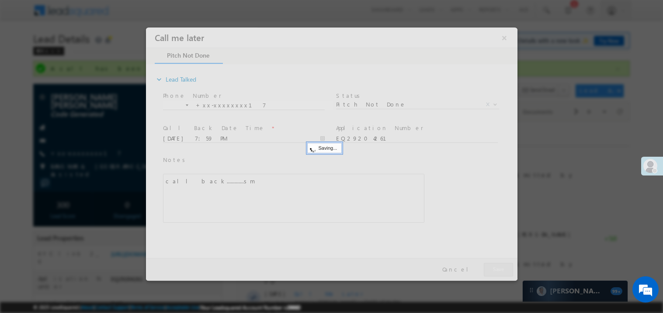
click at [496, 272] on div at bounding box center [332, 154] width 372 height 254
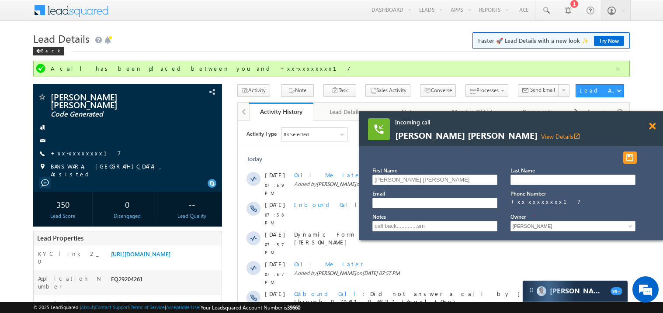
click at [653, 124] on span at bounding box center [652, 126] width 7 height 7
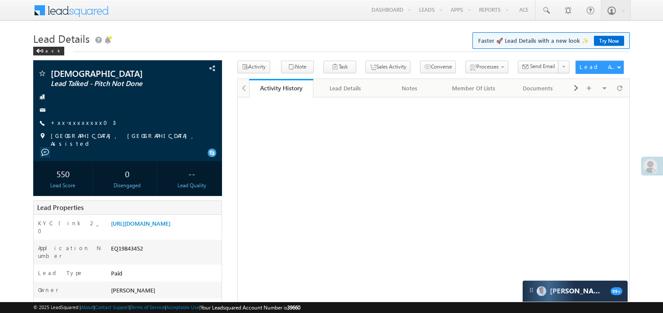
click at [88, 123] on link "+xx-xxxxxxxx03" at bounding box center [83, 122] width 65 height 7
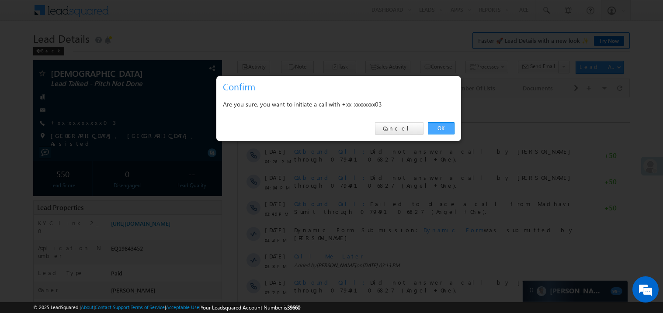
click at [438, 127] on link "OK" at bounding box center [441, 128] width 27 height 12
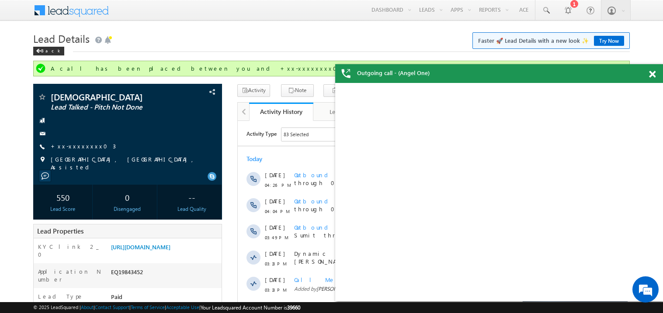
click at [655, 73] on span at bounding box center [652, 74] width 7 height 7
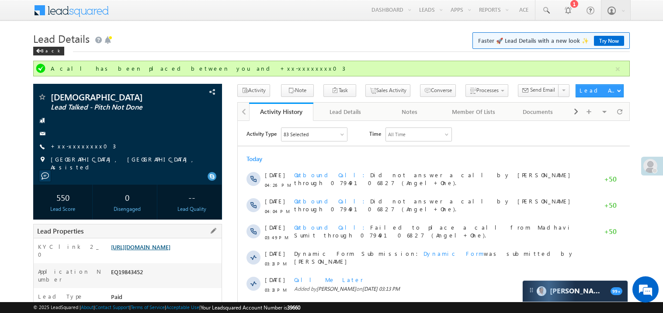
click at [166, 251] on link "[URL][DOMAIN_NAME]" at bounding box center [140, 246] width 59 height 7
click at [73, 146] on link "+xx-xxxxxxxx03" at bounding box center [83, 145] width 65 height 7
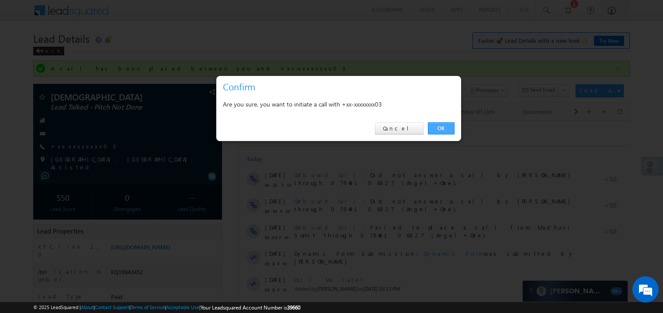
click at [438, 130] on link "OK" at bounding box center [441, 128] width 27 height 12
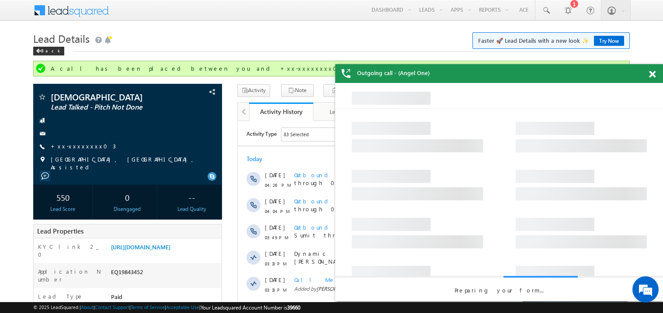
click at [653, 73] on span at bounding box center [652, 74] width 7 height 7
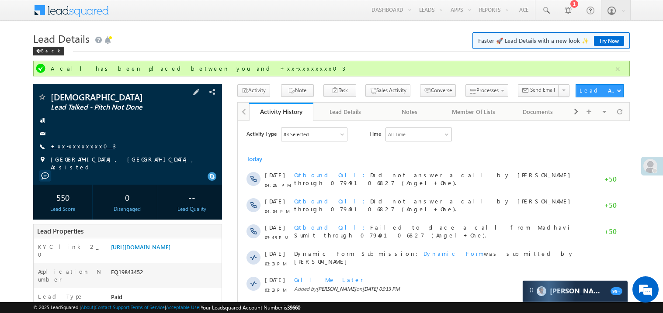
click at [75, 144] on link "+xx-xxxxxxxx03" at bounding box center [83, 145] width 65 height 7
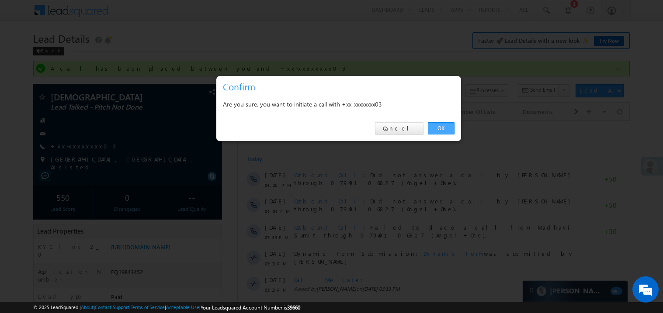
click at [441, 129] on link "OK" at bounding box center [441, 128] width 27 height 12
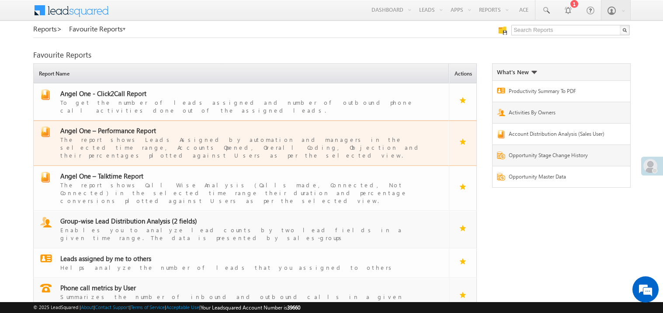
click at [116, 126] on span "Angel One – Performance Report" at bounding box center [108, 130] width 96 height 9
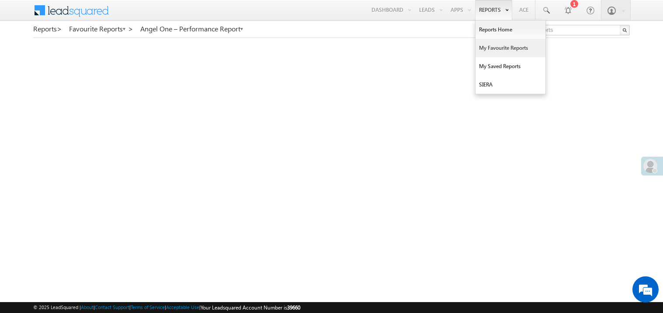
click at [494, 52] on link "My Favourite Reports" at bounding box center [511, 48] width 70 height 18
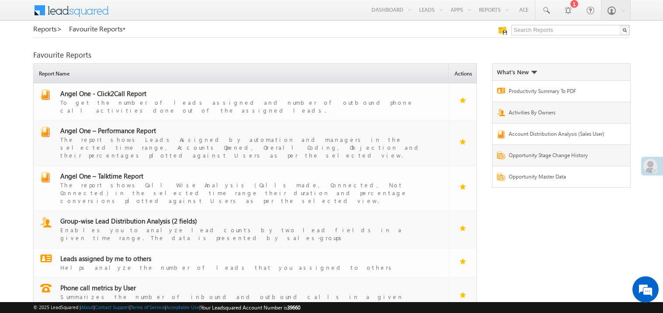
scroll to position [23, 0]
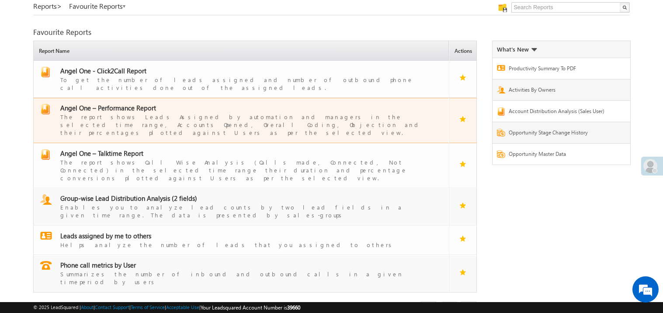
click at [122, 104] on span "Angel One – Performance Report" at bounding box center [108, 108] width 96 height 9
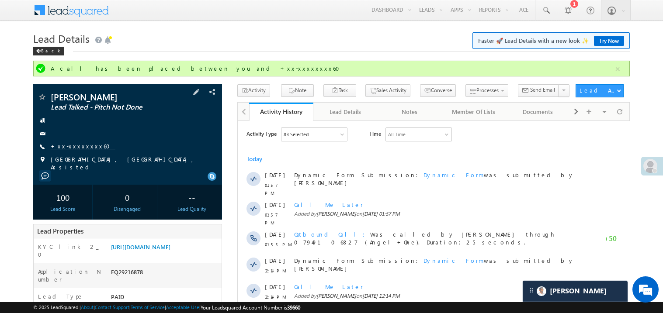
click at [87, 149] on link "+xx-xxxxxxxx60" at bounding box center [83, 145] width 65 height 7
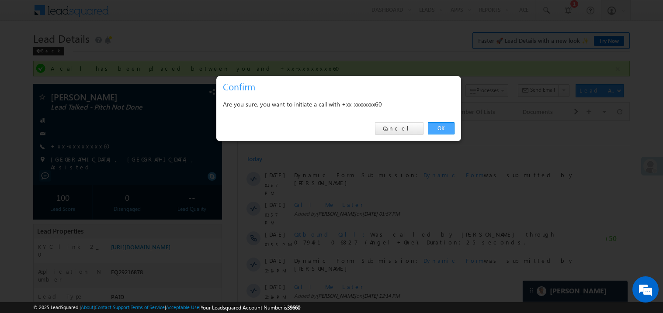
click at [439, 129] on link "OK" at bounding box center [441, 128] width 27 height 12
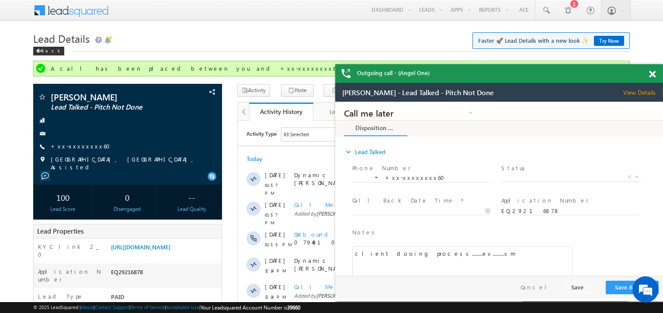
click at [652, 71] on span at bounding box center [652, 74] width 7 height 7
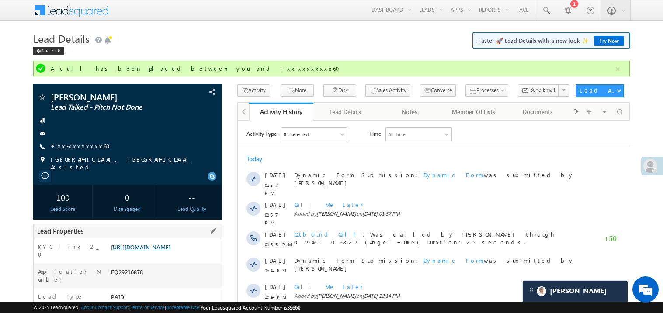
click at [149, 251] on link "[URL][DOMAIN_NAME]" at bounding box center [140, 246] width 59 height 7
